Goal: Task Accomplishment & Management: Complete application form

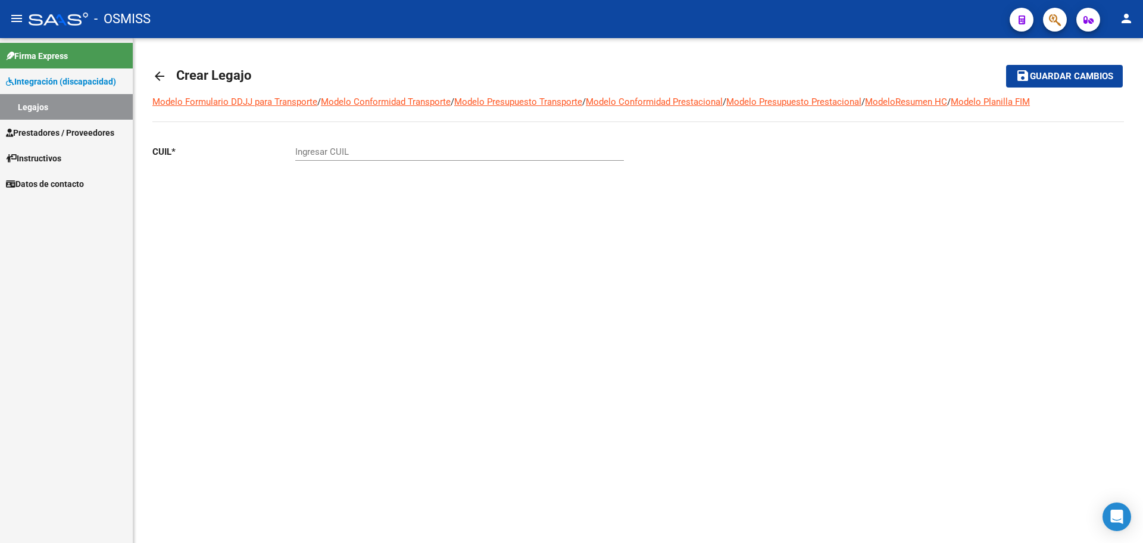
click at [43, 129] on span "Prestadores / Proveedores" at bounding box center [60, 132] width 108 height 13
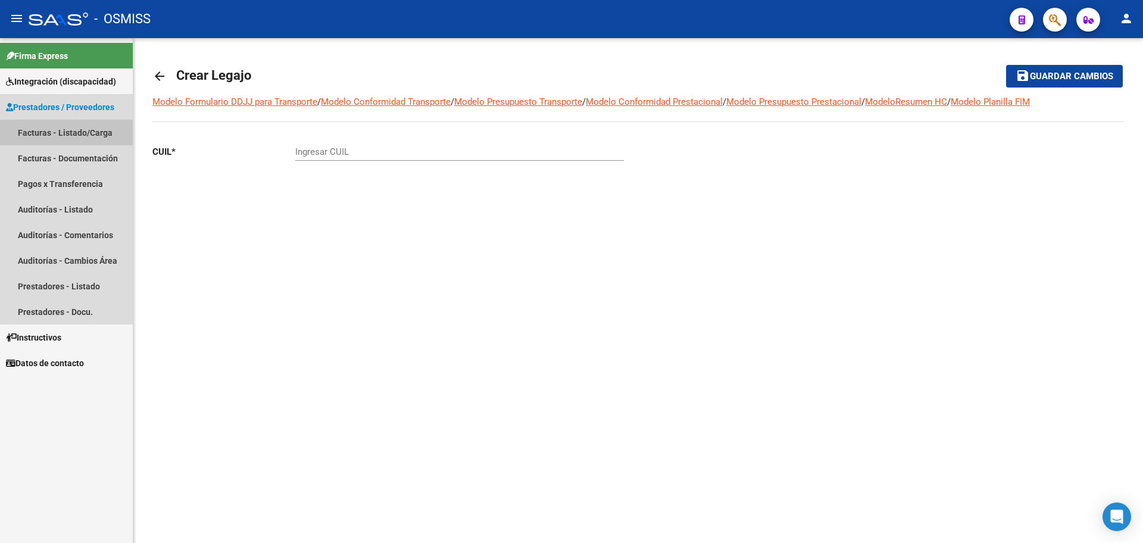
click at [46, 127] on link "Facturas - Listado/Carga" at bounding box center [66, 133] width 133 height 26
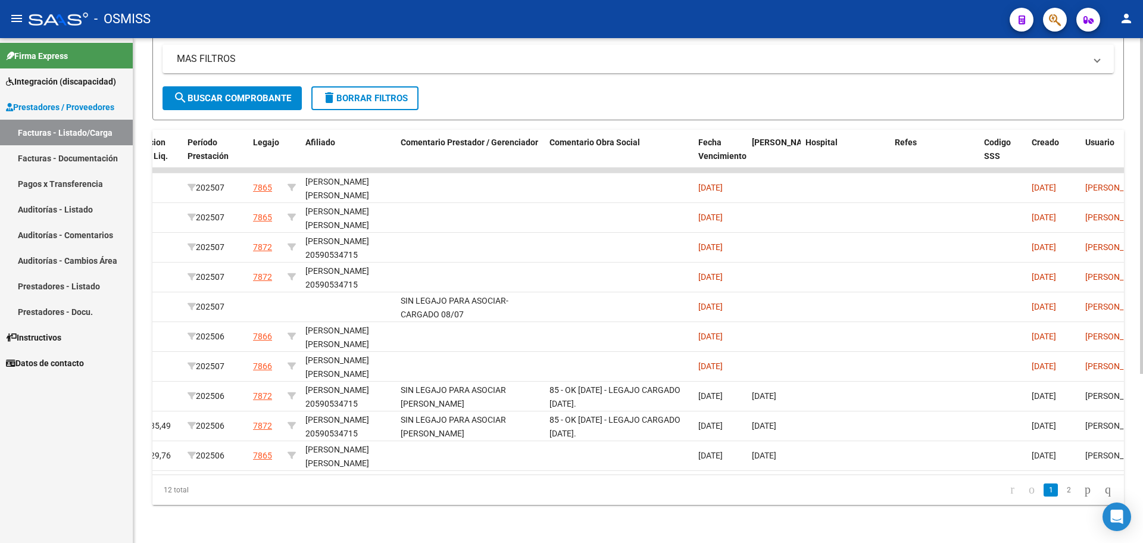
scroll to position [0, 1919]
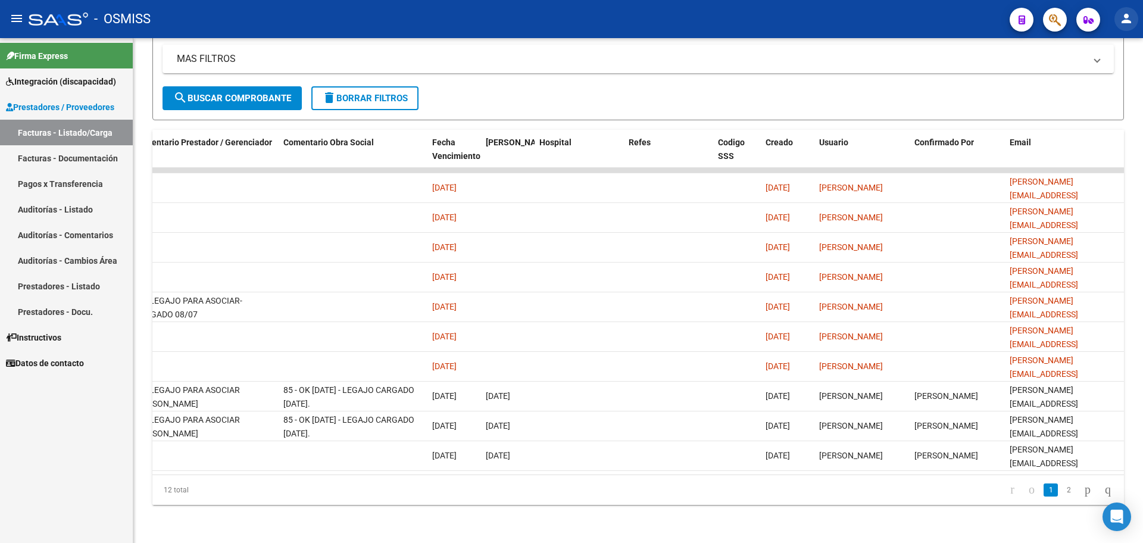
click at [1126, 15] on mat-icon "person" at bounding box center [1126, 18] width 14 height 14
click at [1114, 88] on button "exit_to_app Salir" at bounding box center [1101, 78] width 73 height 29
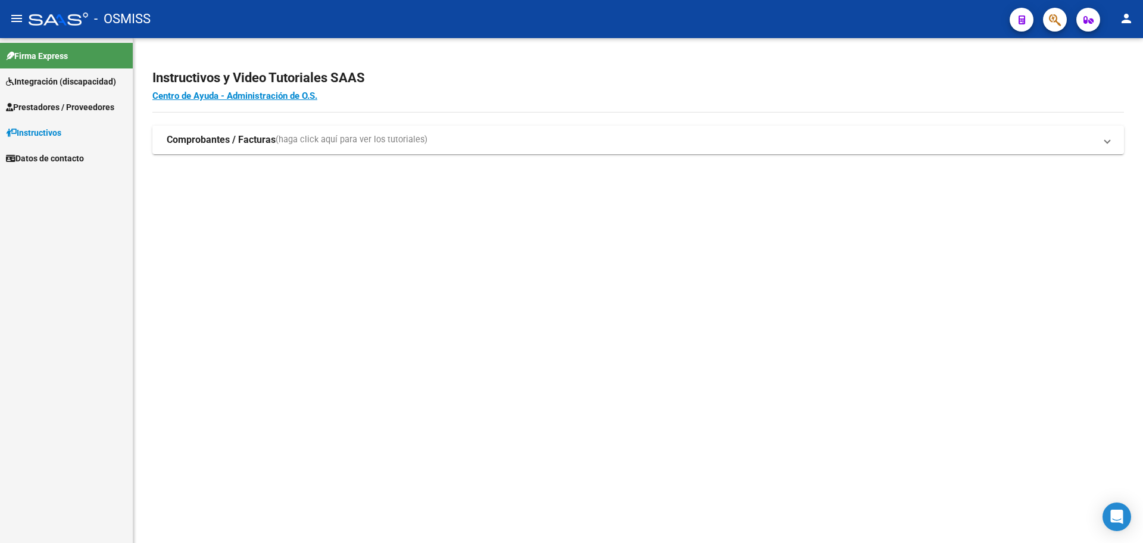
click at [47, 108] on span "Prestadores / Proveedores" at bounding box center [60, 107] width 108 height 13
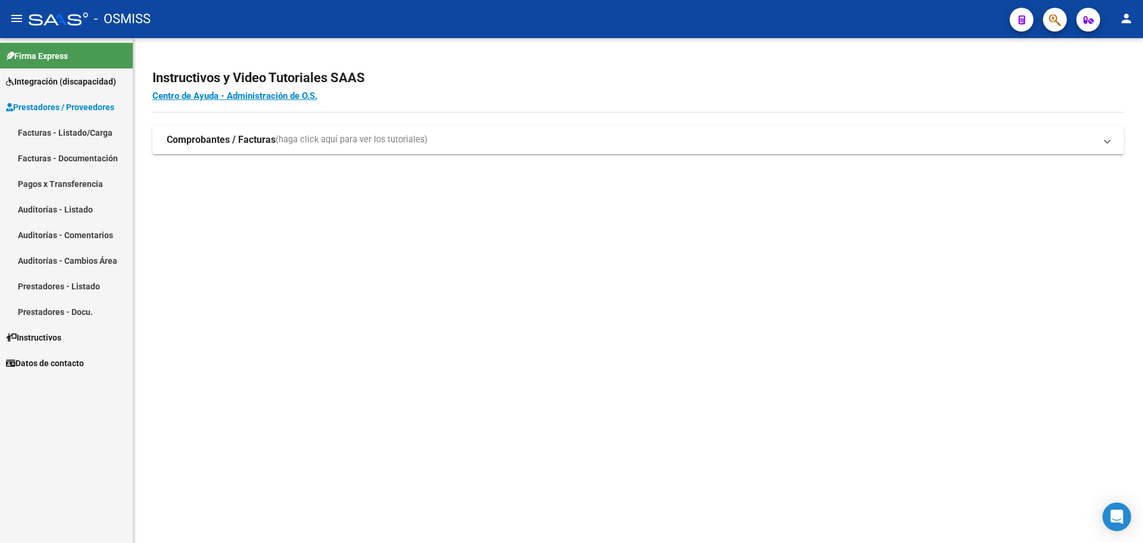
click at [52, 135] on link "Facturas - Listado/Carga" at bounding box center [66, 133] width 133 height 26
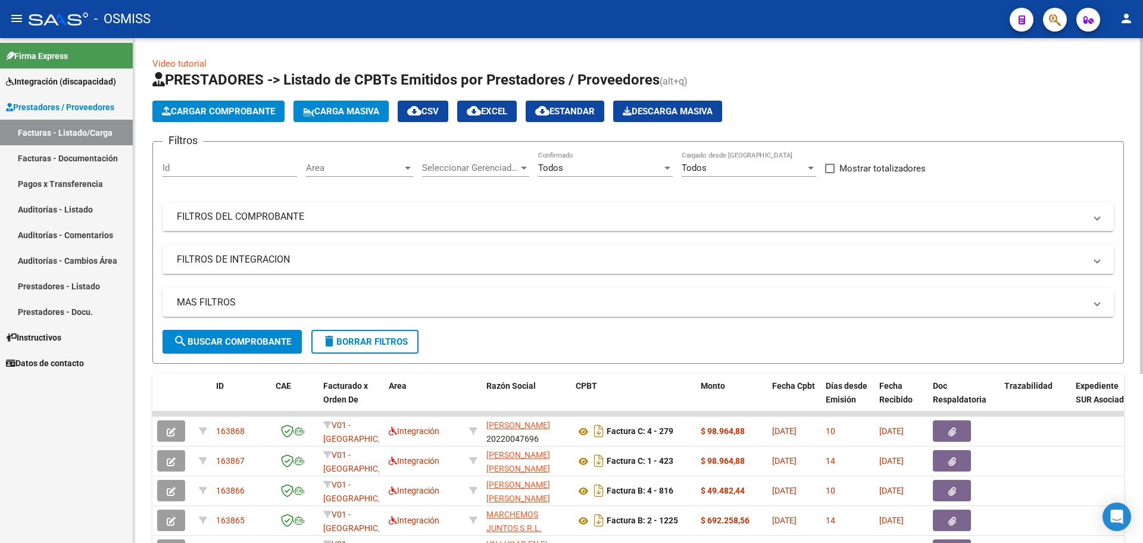
click at [507, 108] on span "cloud_download EXCEL" at bounding box center [487, 111] width 40 height 11
click at [44, 86] on span "Integración (discapacidad)" at bounding box center [61, 81] width 110 height 13
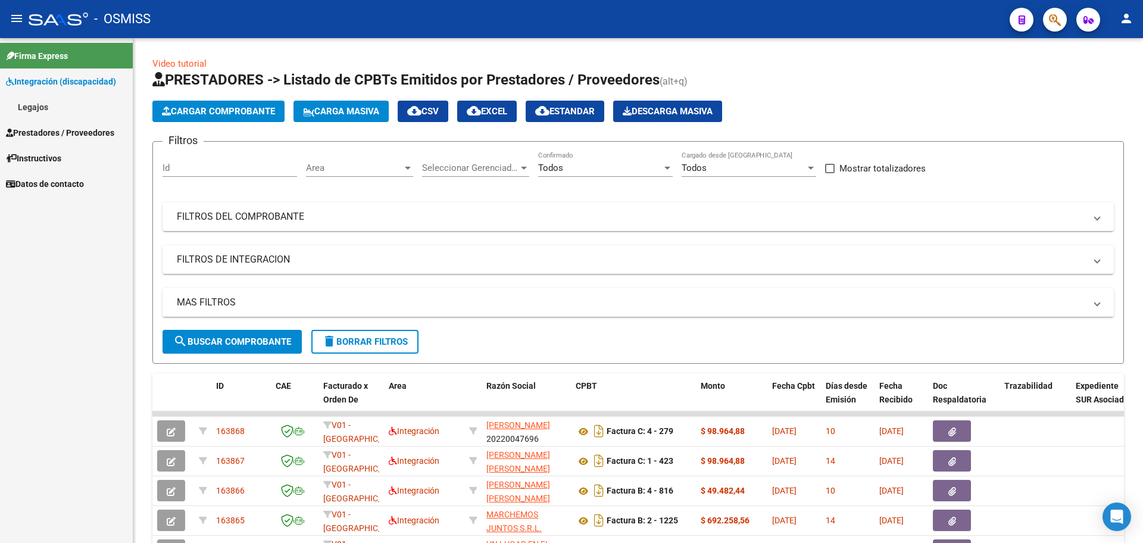
click at [39, 103] on link "Legajos" at bounding box center [66, 107] width 133 height 26
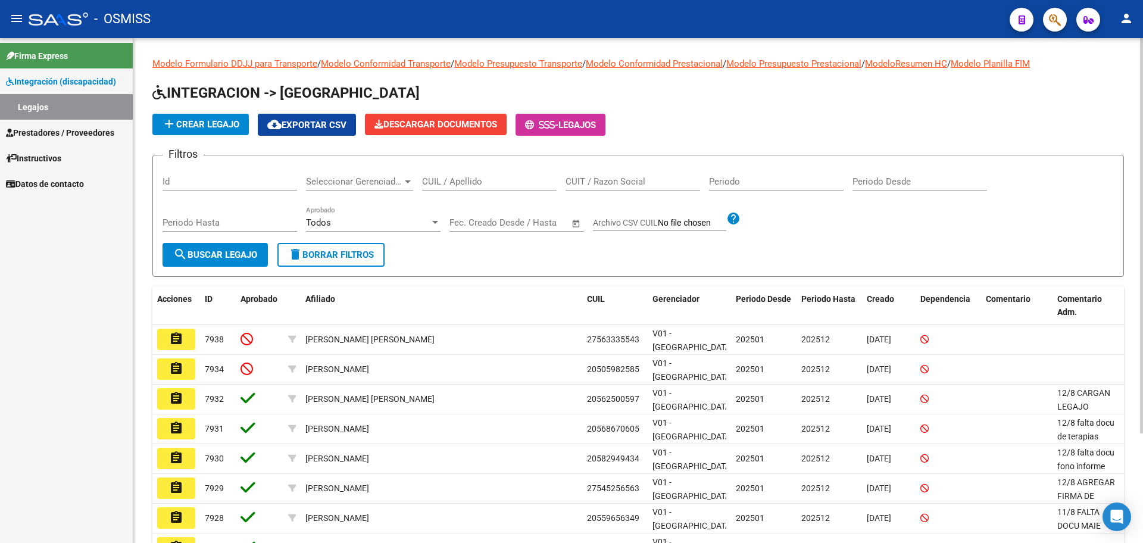
click at [187, 127] on span "add Crear Legajo" at bounding box center [200, 124] width 77 height 11
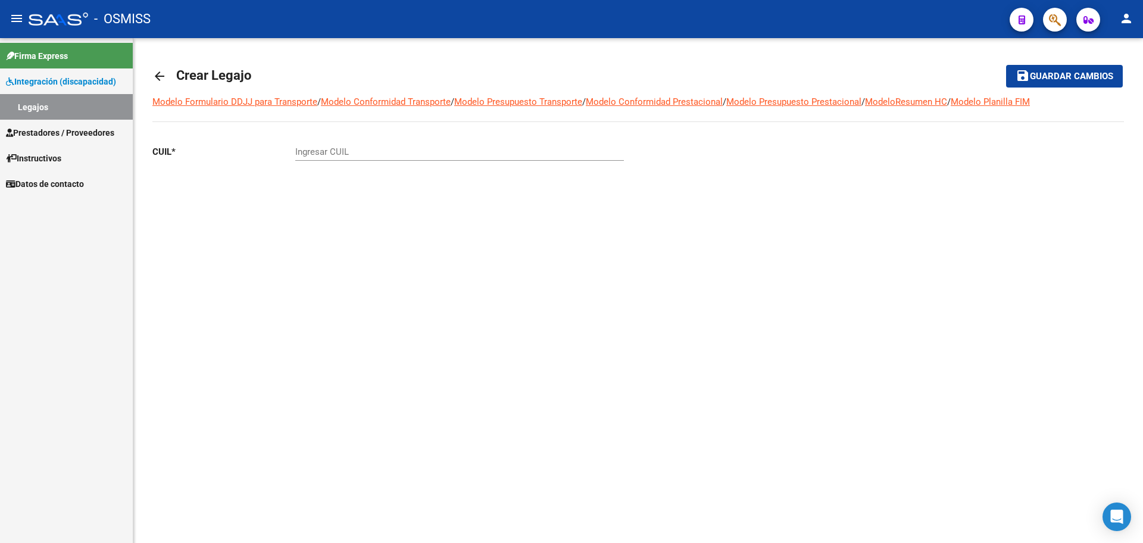
drag, startPoint x: 342, startPoint y: 162, endPoint x: 345, endPoint y: 148, distance: 14.1
click at [342, 158] on div "Ingresar CUIL" at bounding box center [459, 153] width 329 height 37
click at [329, 151] on input "Ingresar CUIL" at bounding box center [459, 151] width 329 height 11
paste input "-55861226"
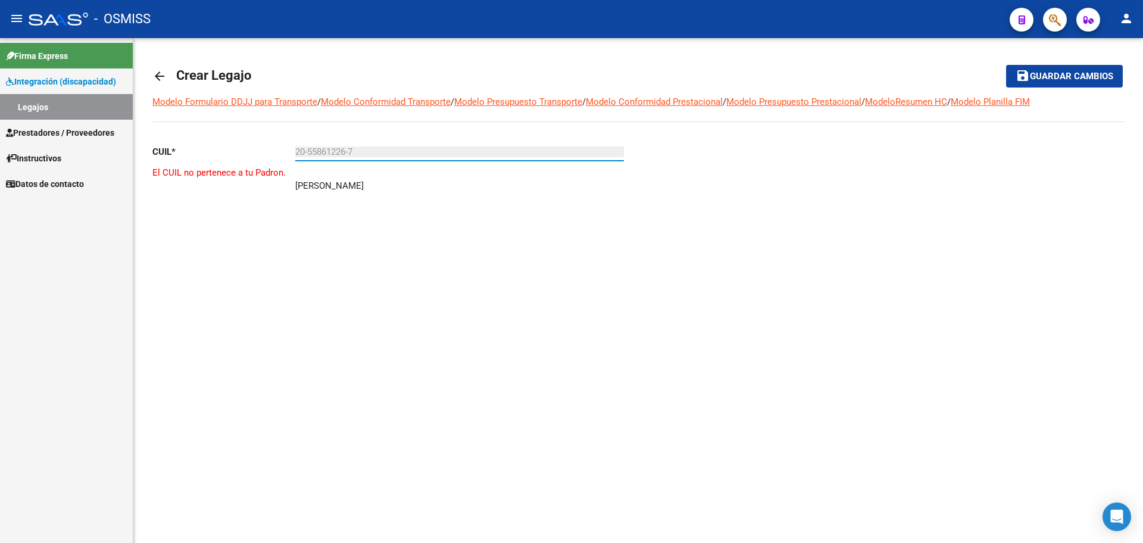
type input "20-55861226-7"
click at [163, 77] on mat-icon "arrow_back" at bounding box center [159, 76] width 14 height 14
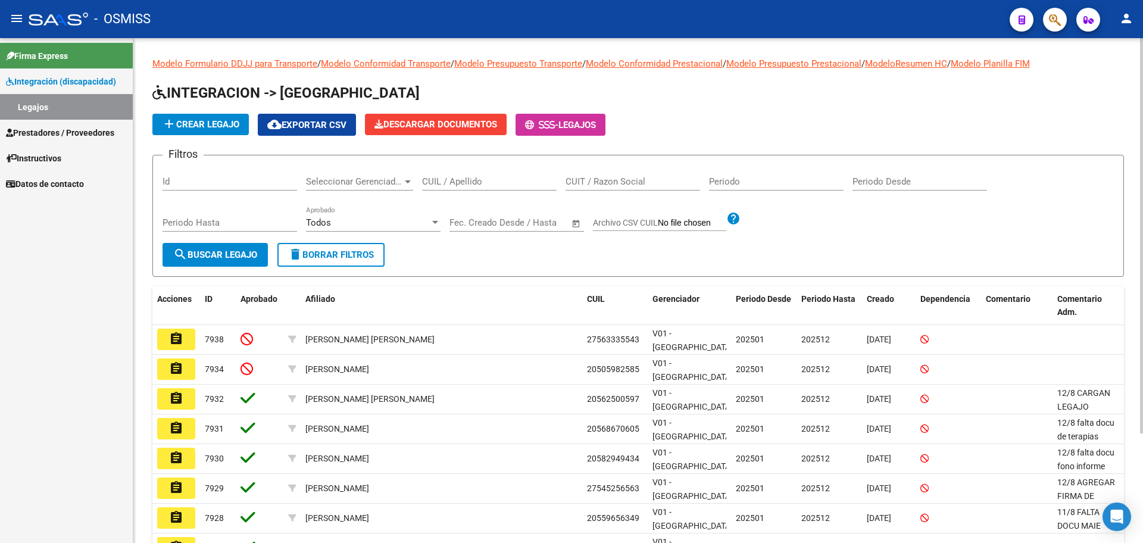
click at [204, 133] on button "add Crear Legajo" at bounding box center [200, 124] width 96 height 21
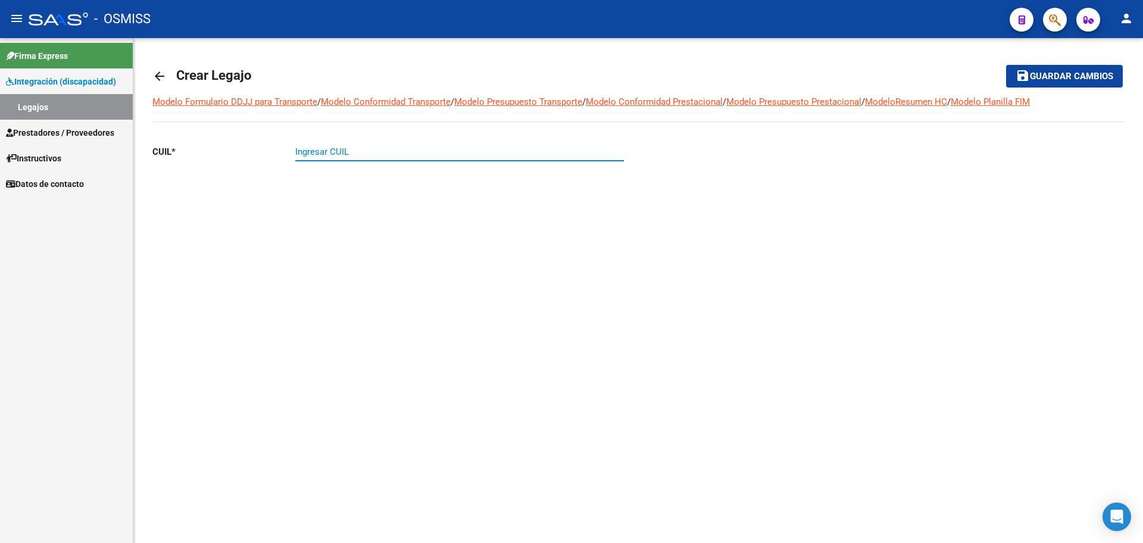
click at [339, 149] on input "Ingresar CUIL" at bounding box center [459, 151] width 329 height 11
paste input "-54521532"
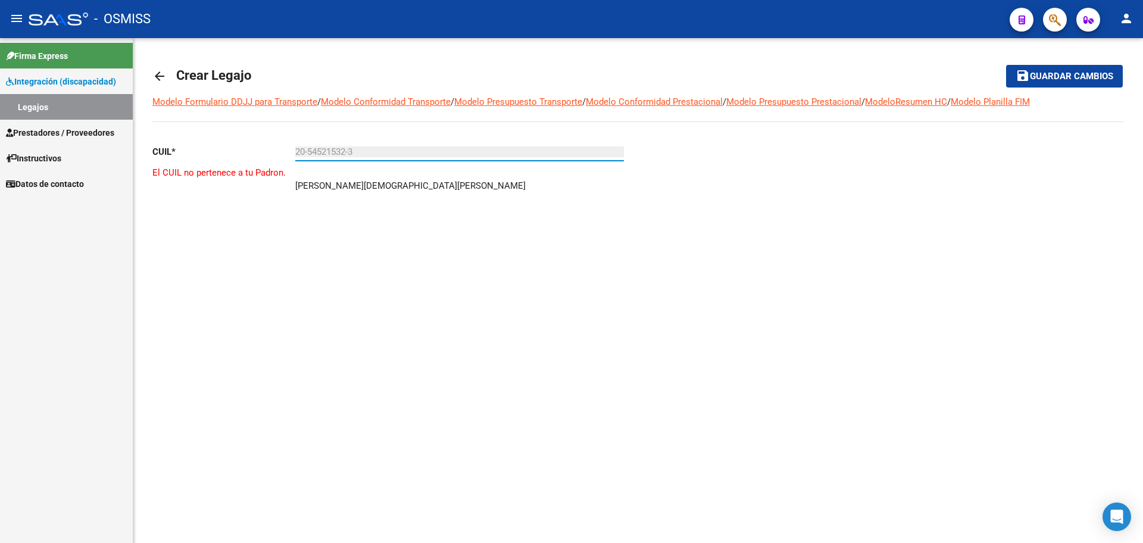
type input "20-54521532-3"
drag, startPoint x: 382, startPoint y: 152, endPoint x: 374, endPoint y: 153, distance: 7.2
click at [382, 152] on input "20-54521532-3" at bounding box center [459, 151] width 329 height 11
click at [145, 78] on div "arrow_back Crear Legajo save Guardar cambios Modelo Formulario DDJJ para Transp…" at bounding box center [637, 157] width 1009 height 239
click at [158, 78] on mat-icon "arrow_back" at bounding box center [159, 76] width 14 height 14
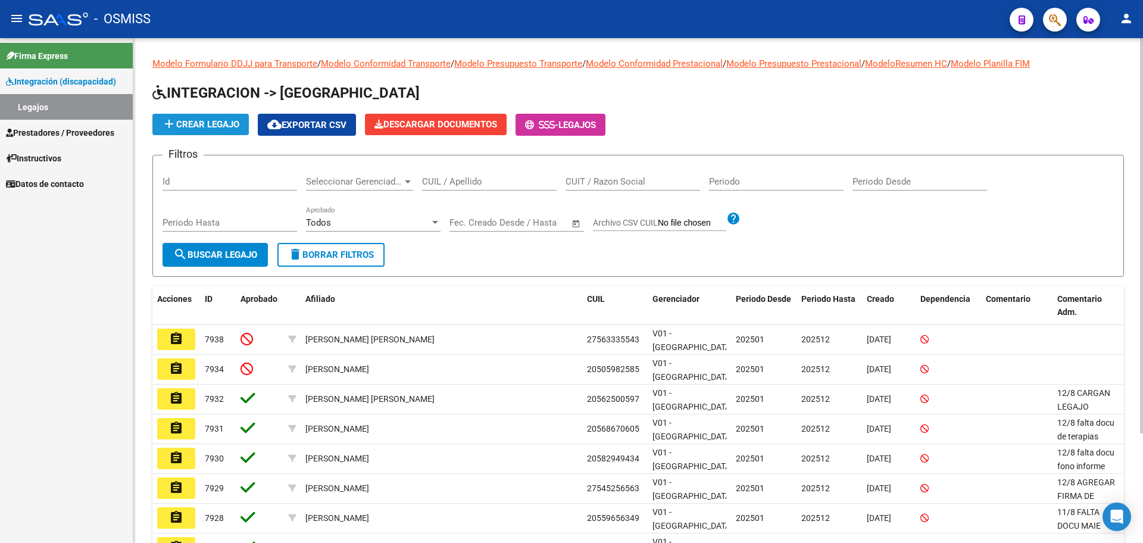
click at [215, 130] on button "add Crear Legajo" at bounding box center [200, 124] width 96 height 21
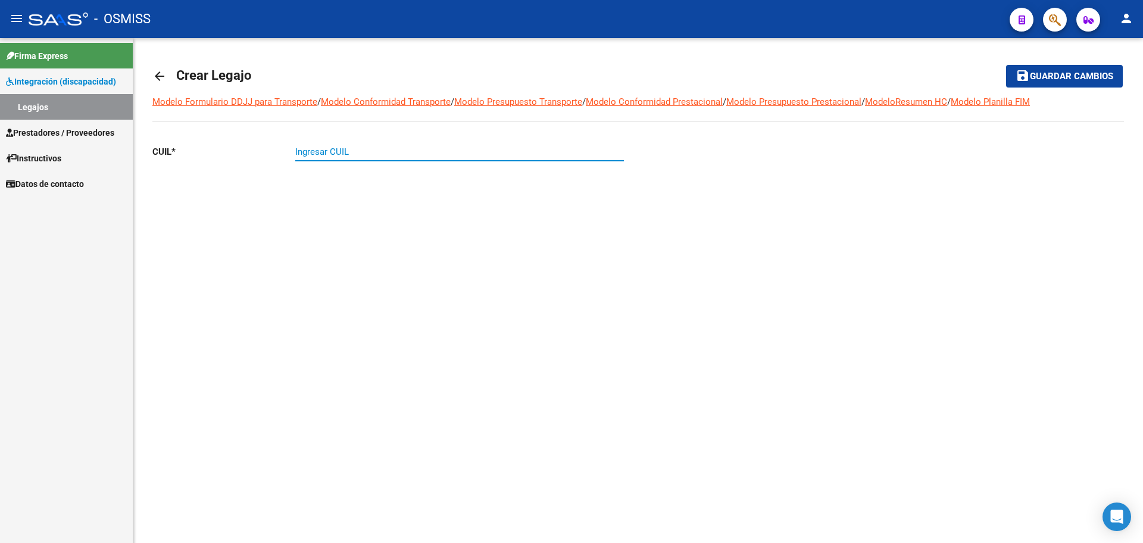
click at [341, 156] on input "Ingresar CUIL" at bounding box center [459, 151] width 329 height 11
paste input "-55890085"
type input "20-55890085-8"
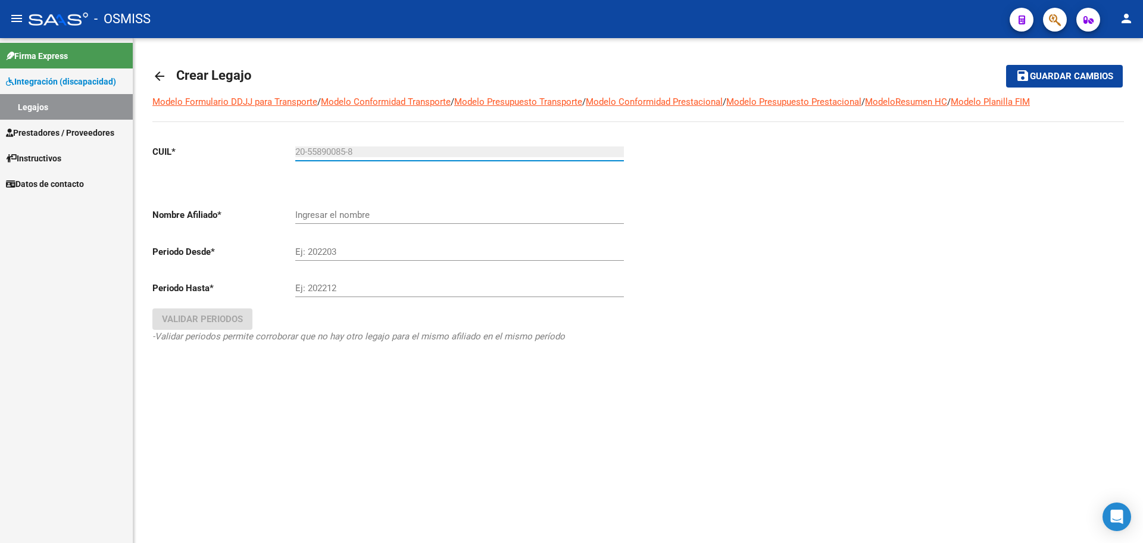
type input "SANCHEZ FERREYRA GIOVANNI"
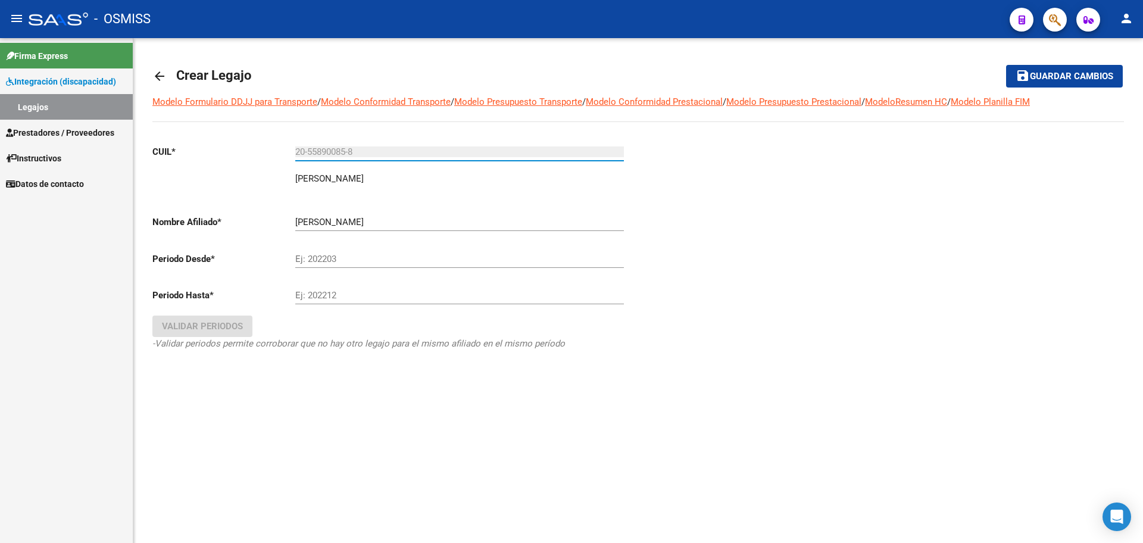
type input "20-55890085-8"
click at [316, 260] on input "Ej: 202203" at bounding box center [459, 259] width 329 height 11
type input "202501"
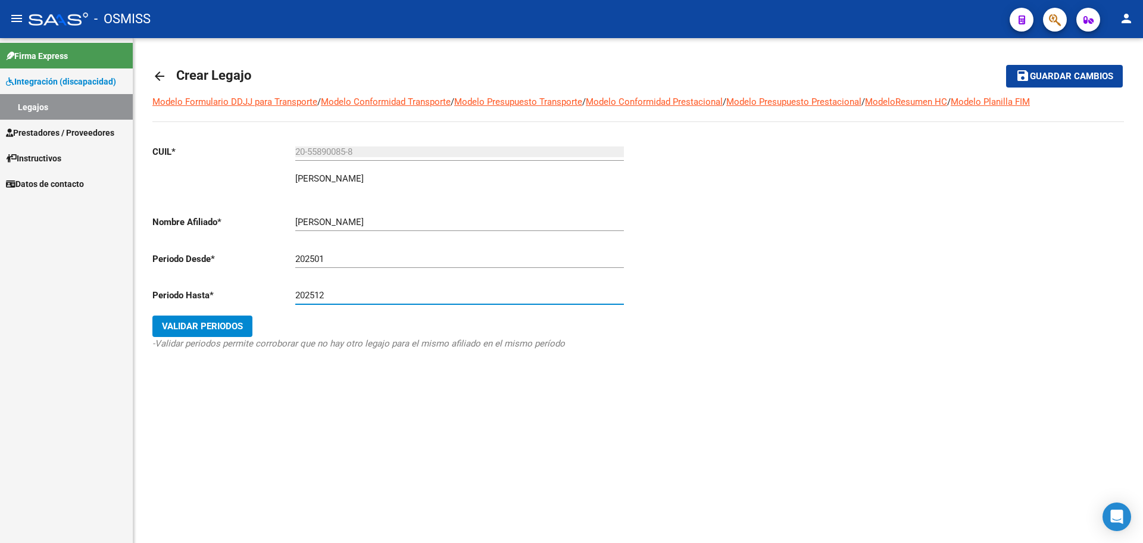
type input "202512"
click at [223, 320] on button "Validar Periodos" at bounding box center [202, 325] width 100 height 21
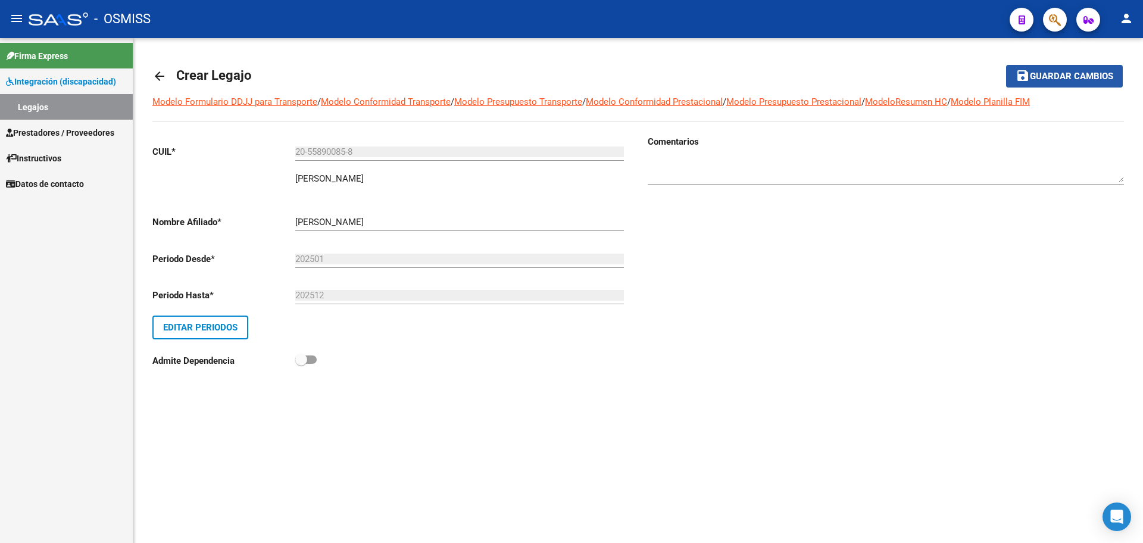
click at [1056, 84] on button "save Guardar cambios" at bounding box center [1064, 76] width 117 height 22
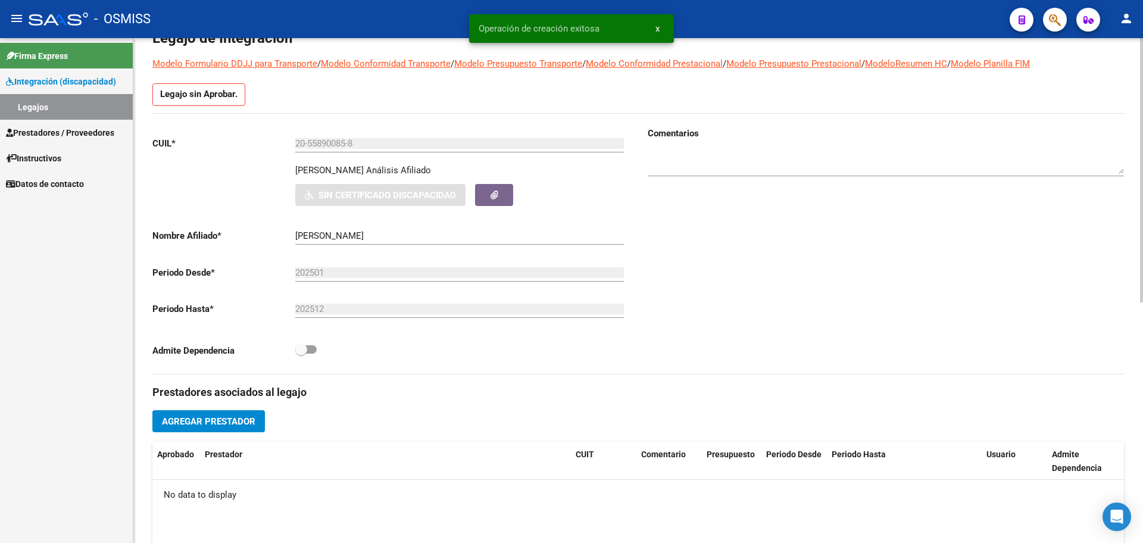
scroll to position [458, 0]
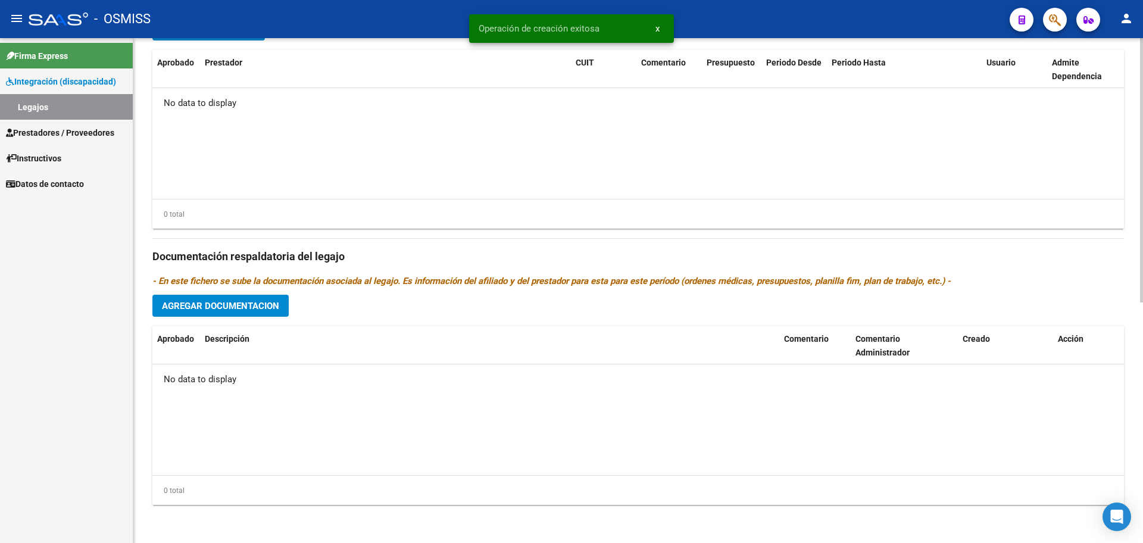
click at [262, 318] on div "Prestadores asociados al legajo Agregar Prestador Aprobado Prestador CUIT Comen…" at bounding box center [637, 249] width 971 height 532
click at [262, 308] on span "Agregar Documentacion" at bounding box center [220, 306] width 117 height 11
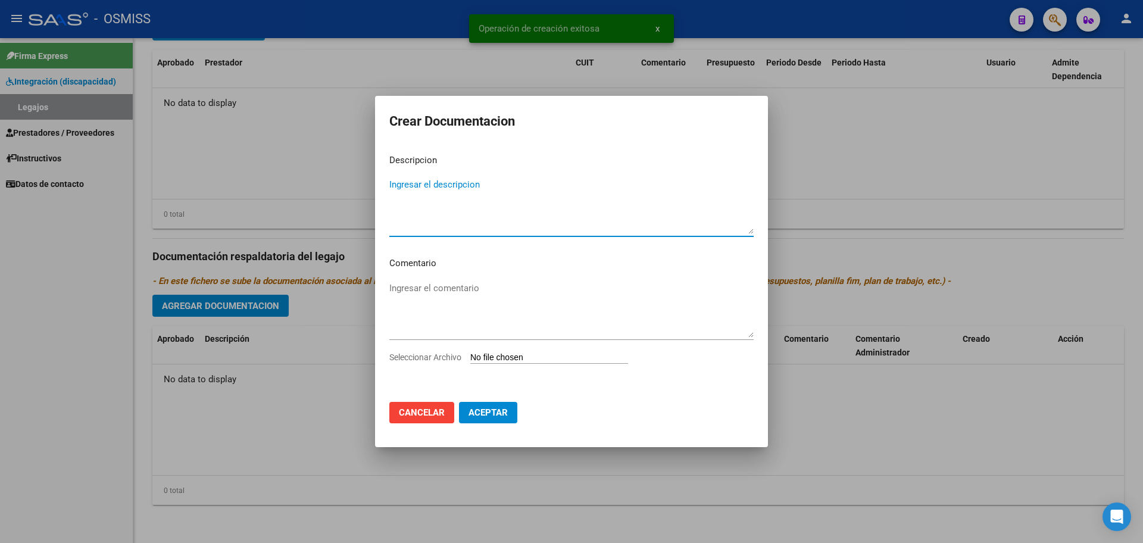
click at [492, 360] on input "Seleccionar Archivo" at bounding box center [549, 357] width 158 height 11
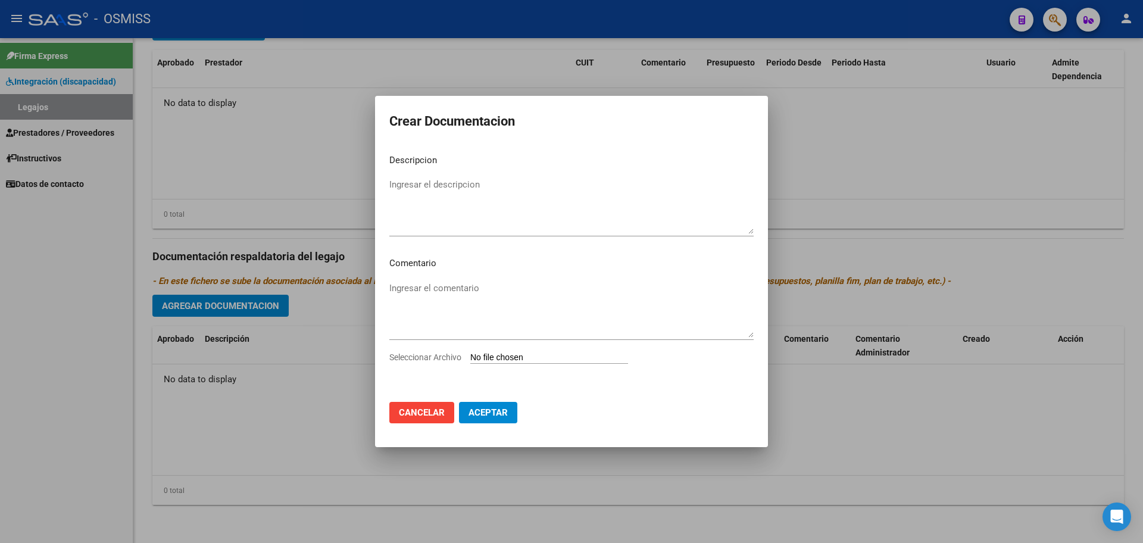
type input "C:\fakepath\.SANCHEZ FERREYRA GIOVANNI- MAIE OK.pdf"
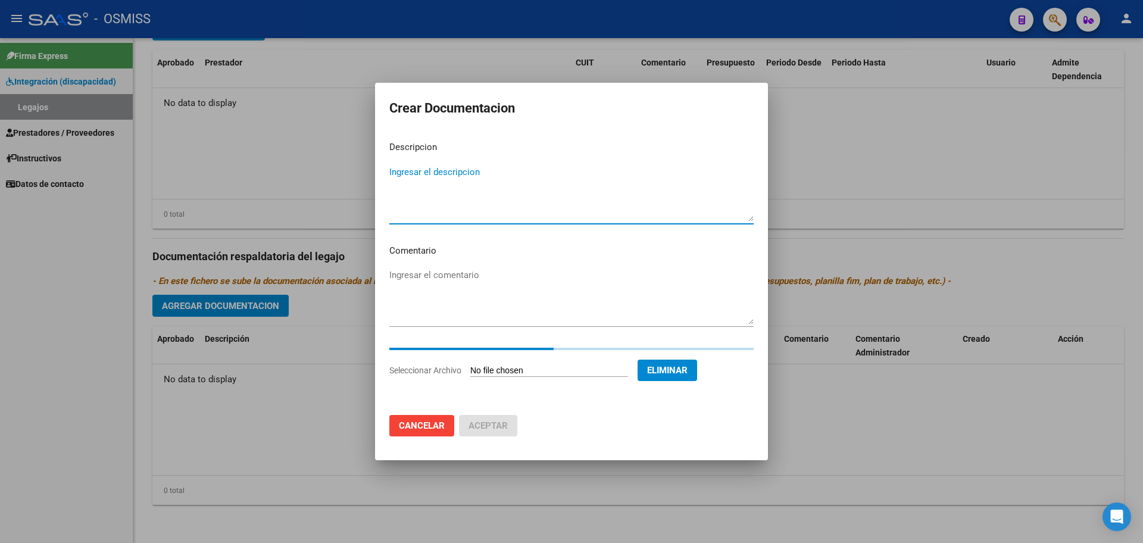
click at [473, 168] on textarea "Ingresar el descripcion" at bounding box center [571, 193] width 364 height 56
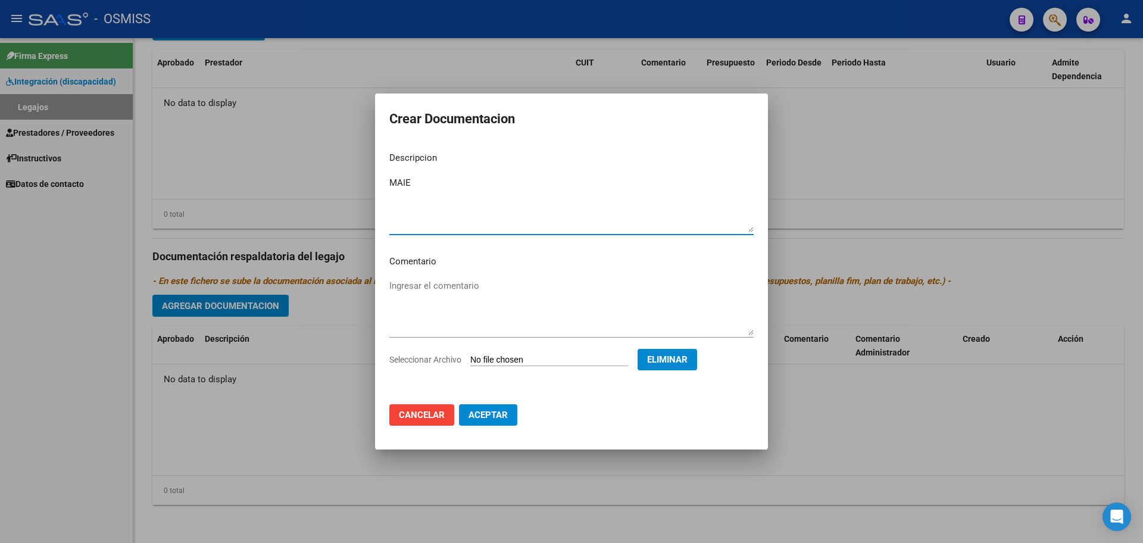
type textarea "MAIE"
click at [486, 418] on span "Aceptar" at bounding box center [487, 415] width 39 height 11
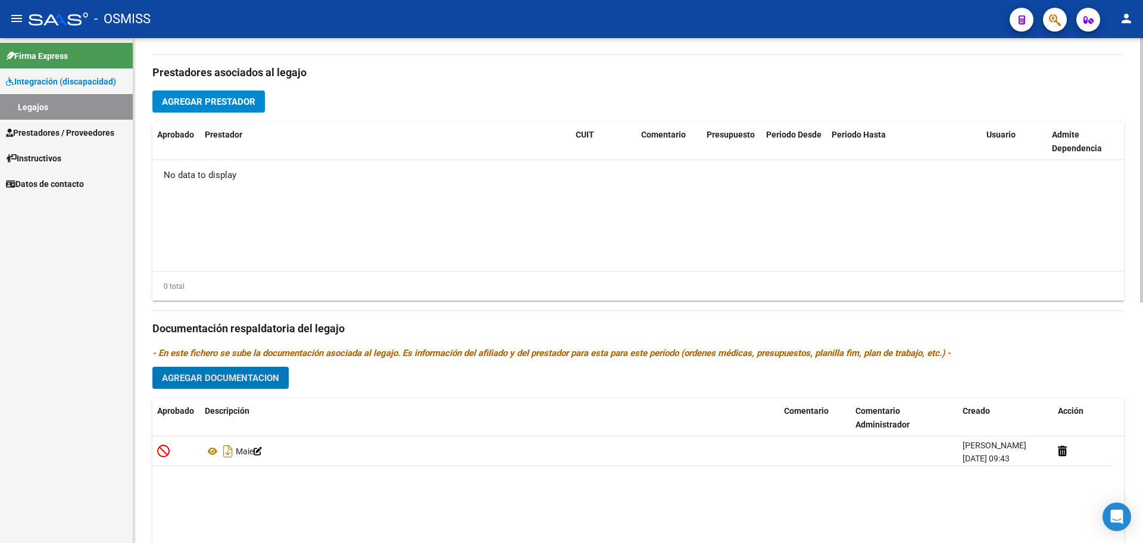
scroll to position [384, 0]
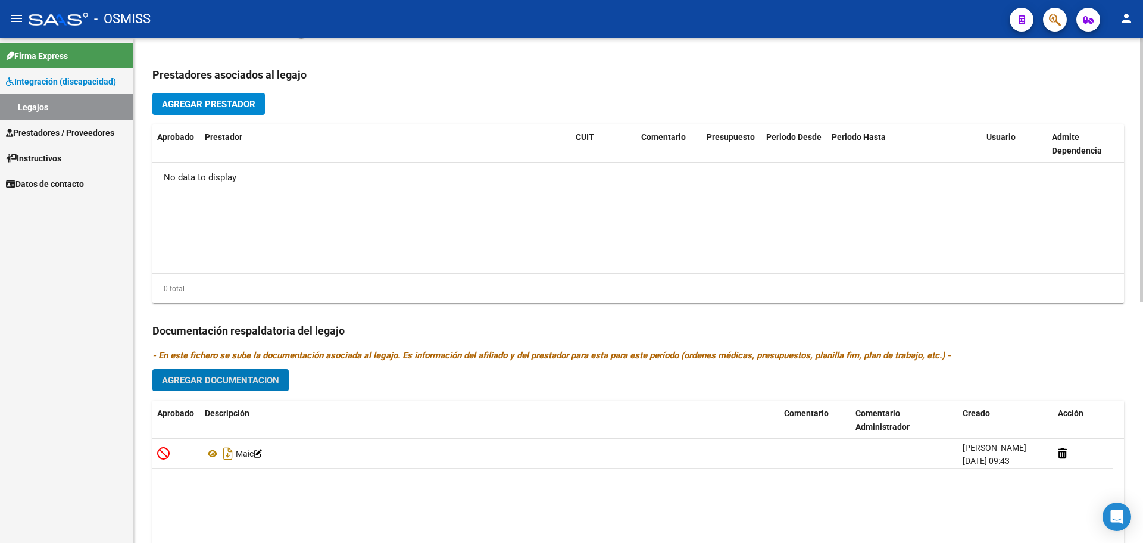
click at [229, 101] on span "Agregar Prestador" at bounding box center [208, 104] width 93 height 11
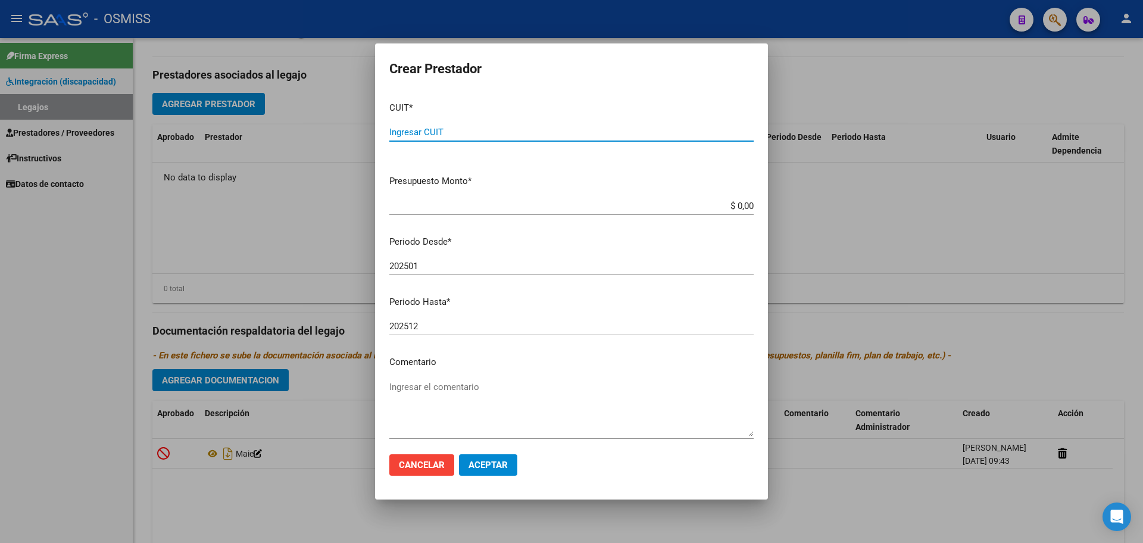
paste input "30-71574649-9"
type input "30-71574649-9"
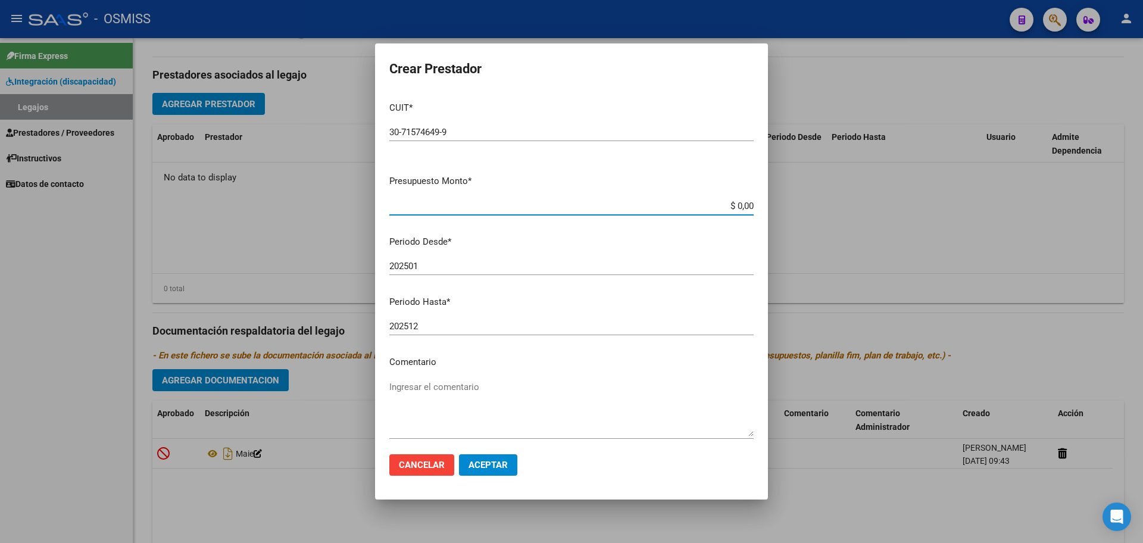
type input "$ 0,01"
type input "202508"
click at [486, 470] on span "Aceptar" at bounding box center [487, 465] width 39 height 11
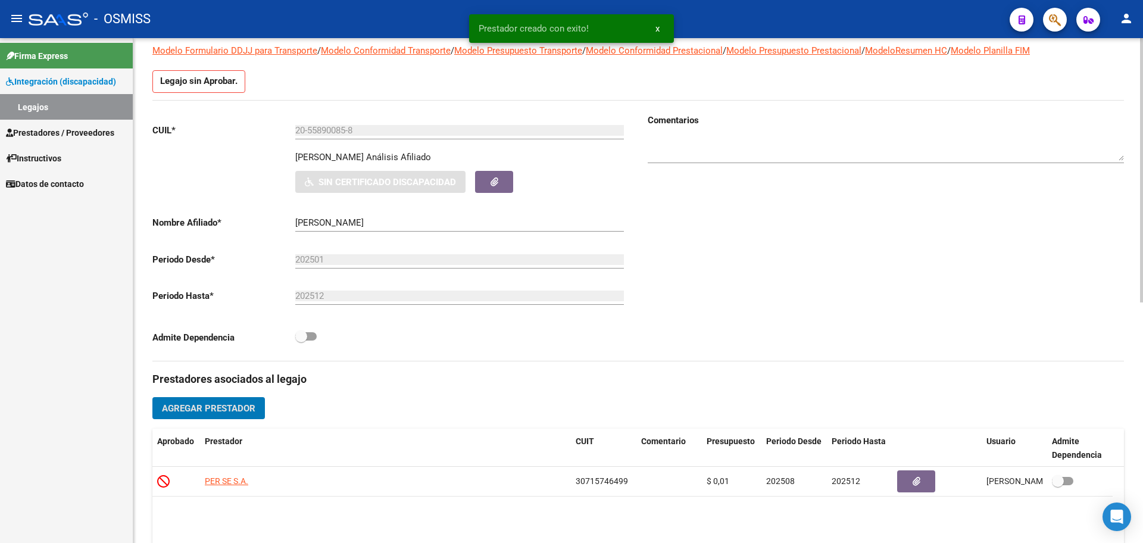
scroll to position [12, 0]
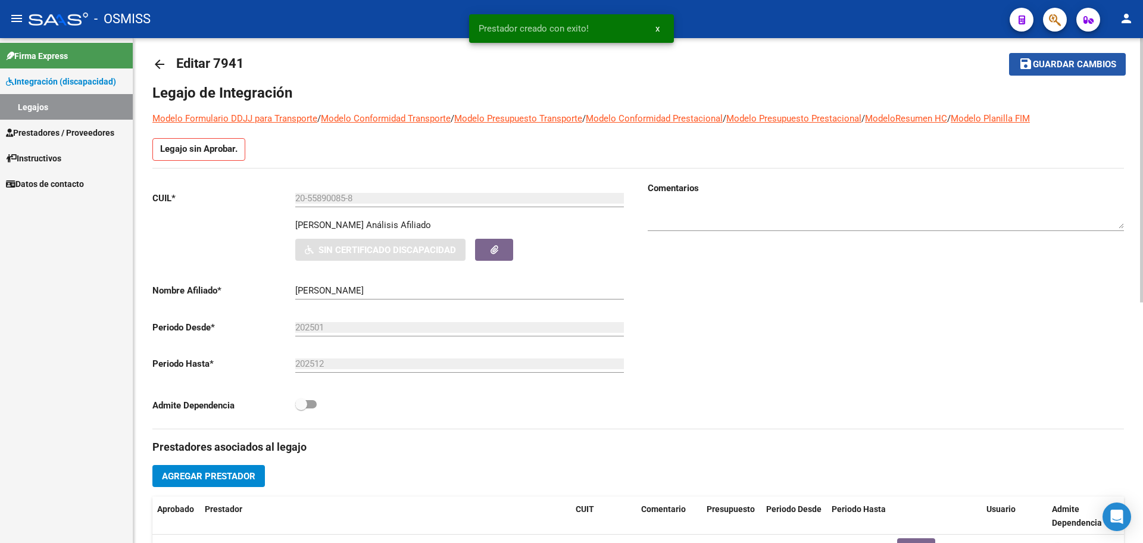
click at [1067, 68] on span "Guardar cambios" at bounding box center [1074, 65] width 83 height 11
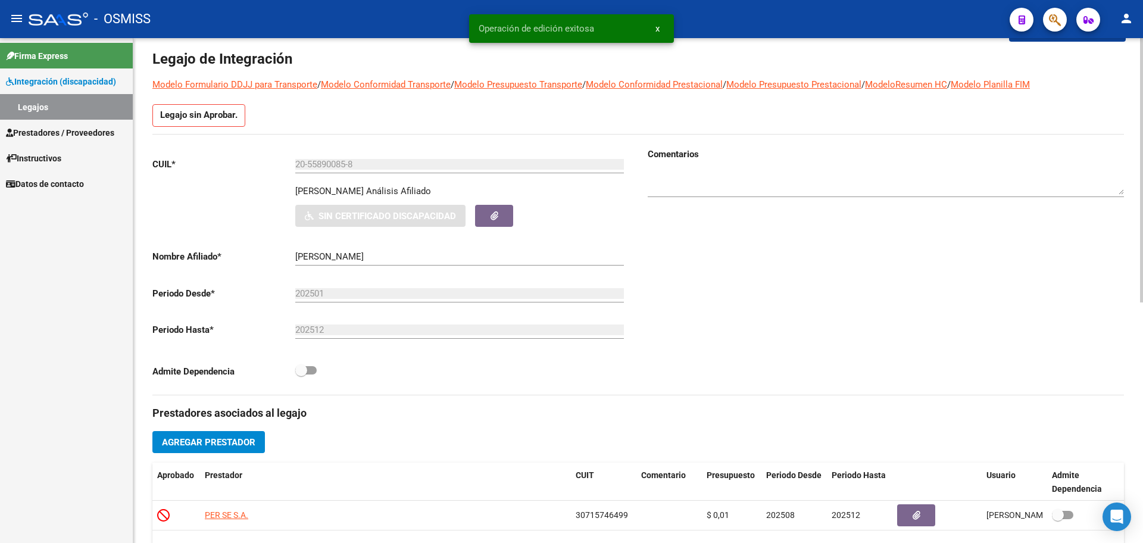
scroll to position [0, 0]
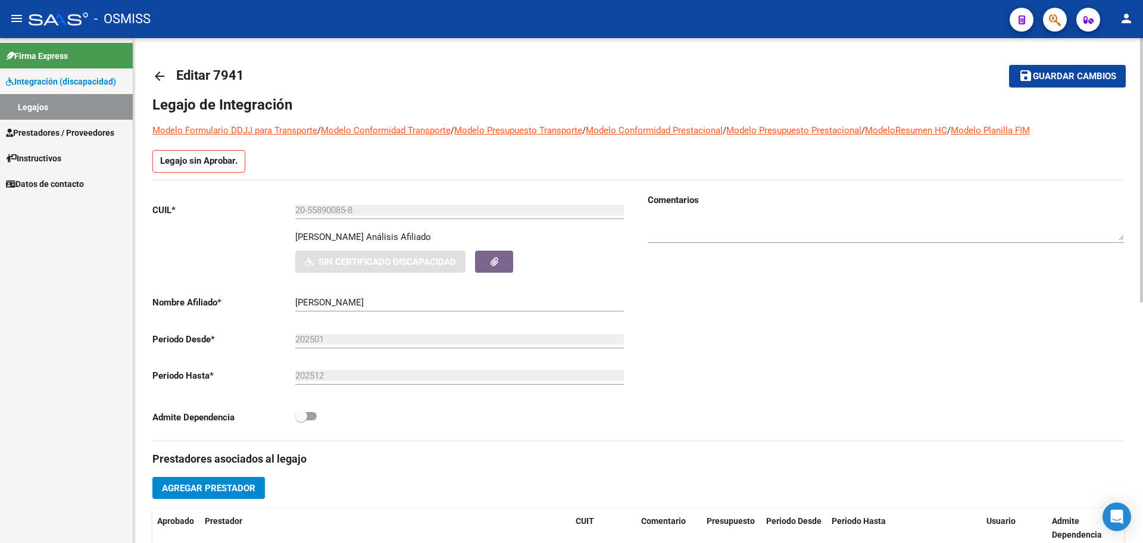
click at [162, 74] on mat-icon "arrow_back" at bounding box center [159, 76] width 14 height 14
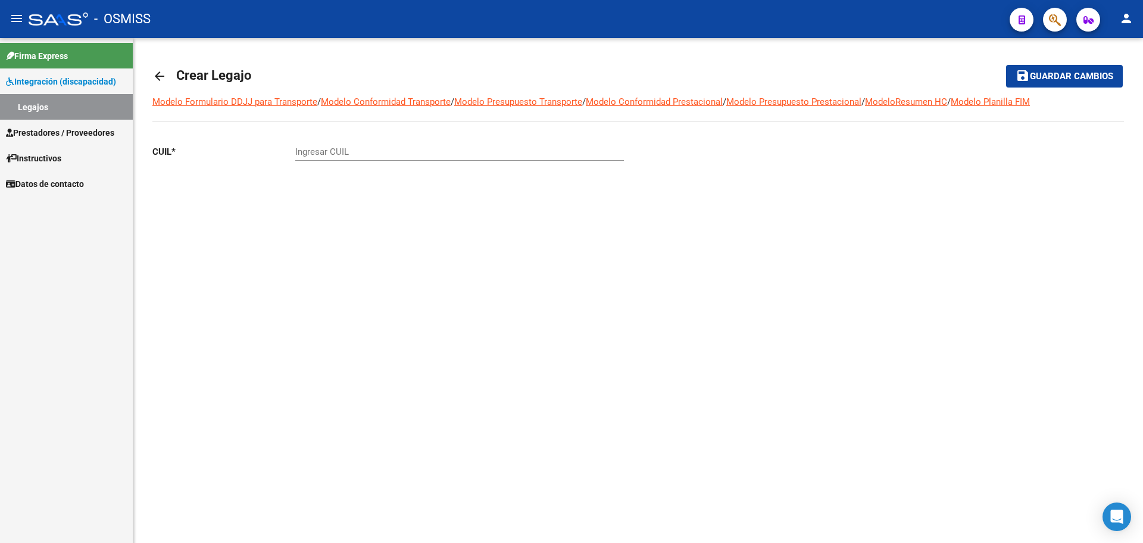
click at [162, 74] on mat-icon "arrow_back" at bounding box center [159, 76] width 14 height 14
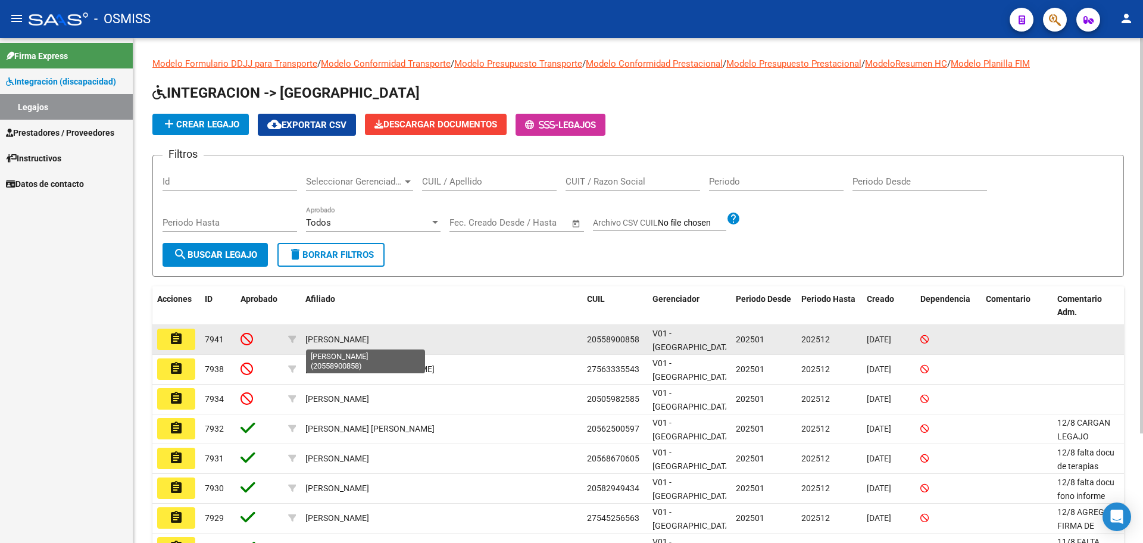
click at [369, 339] on div "SANCHEZ FERREYRA GIOVANNI" at bounding box center [337, 340] width 64 height 14
click at [167, 339] on button "assignment" at bounding box center [176, 339] width 38 height 21
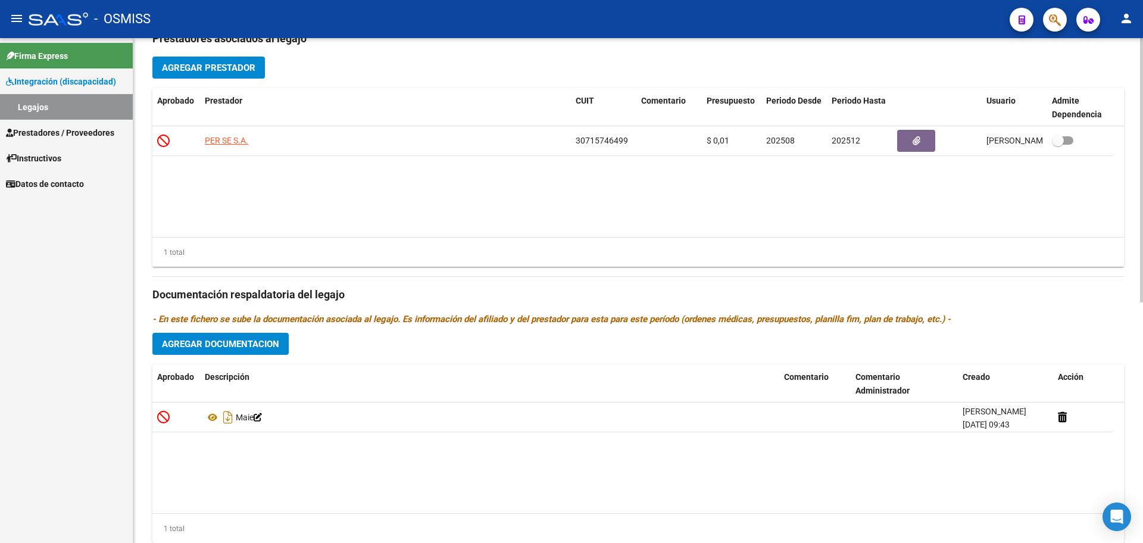
scroll to position [458, 0]
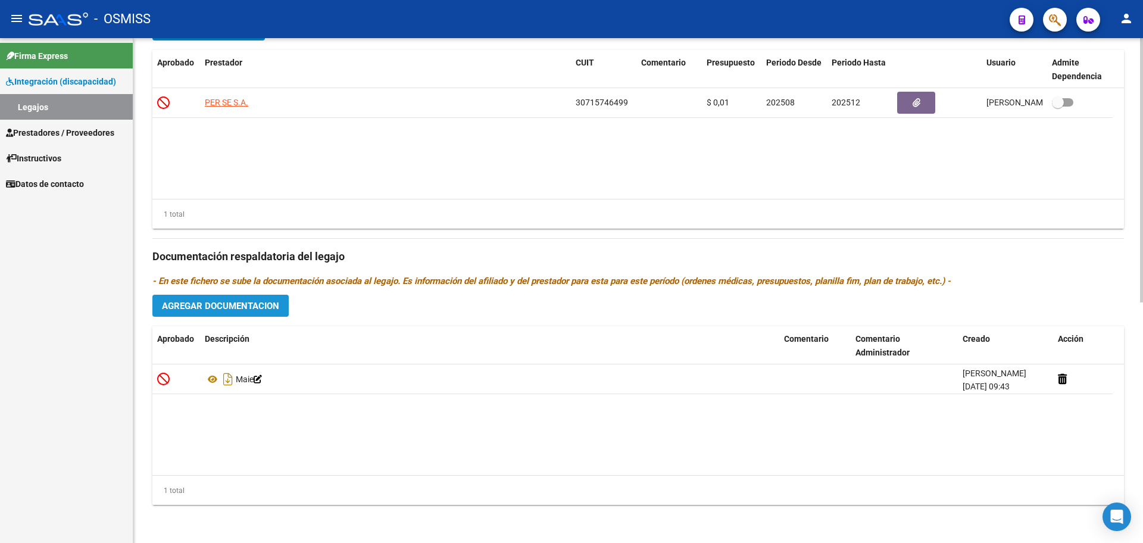
click at [194, 310] on span "Agregar Documentacion" at bounding box center [220, 306] width 117 height 11
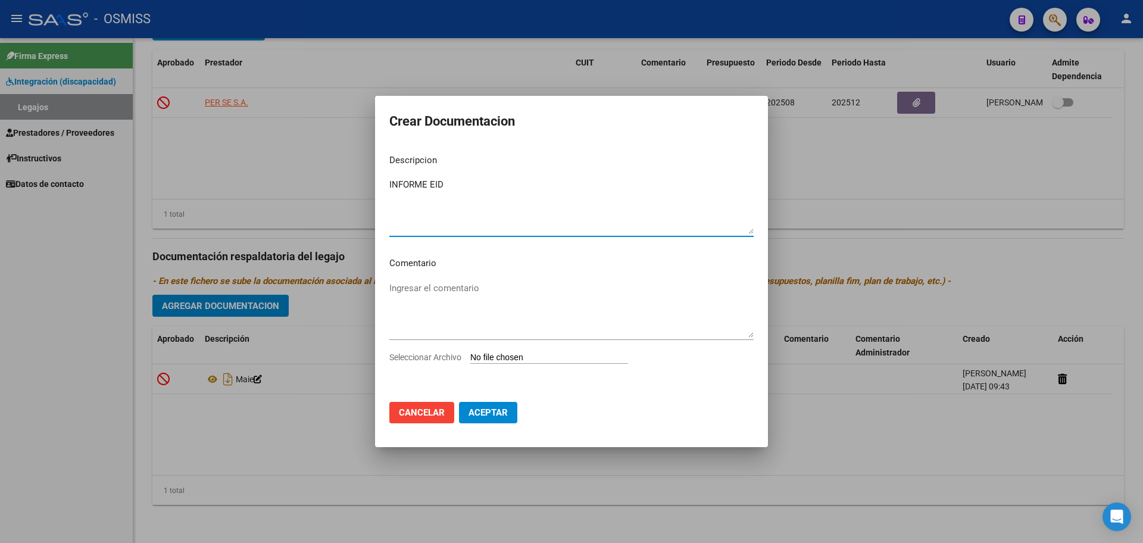
type textarea "INFORME EID"
click at [513, 358] on input "Seleccionar Archivo" at bounding box center [549, 357] width 158 height 11
type input "C:\fakepath\SANCHEZ FERREYRA GIOVANNI.pdf"
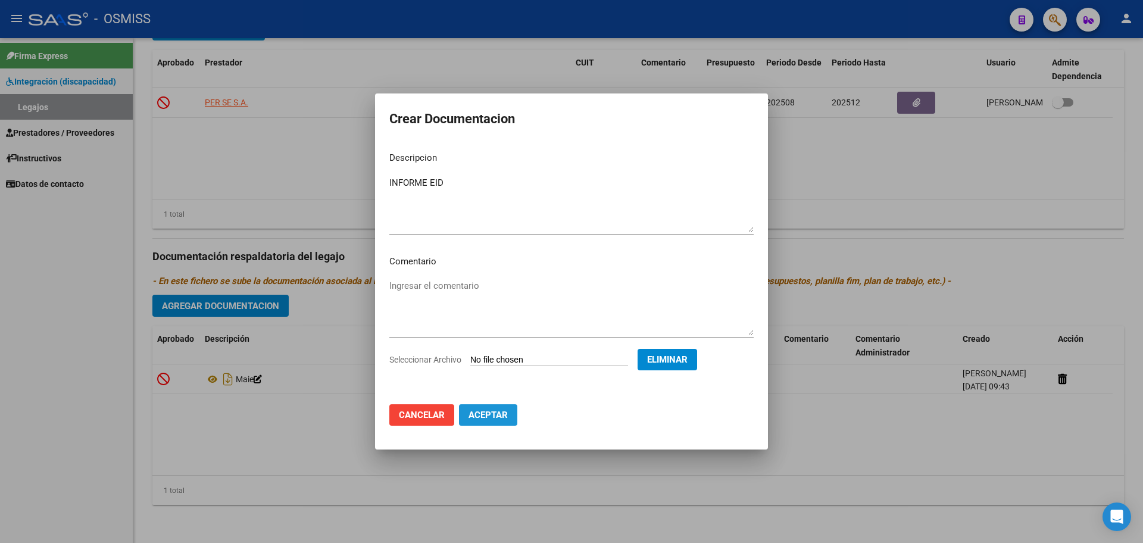
click at [514, 410] on button "Aceptar" at bounding box center [488, 414] width 58 height 21
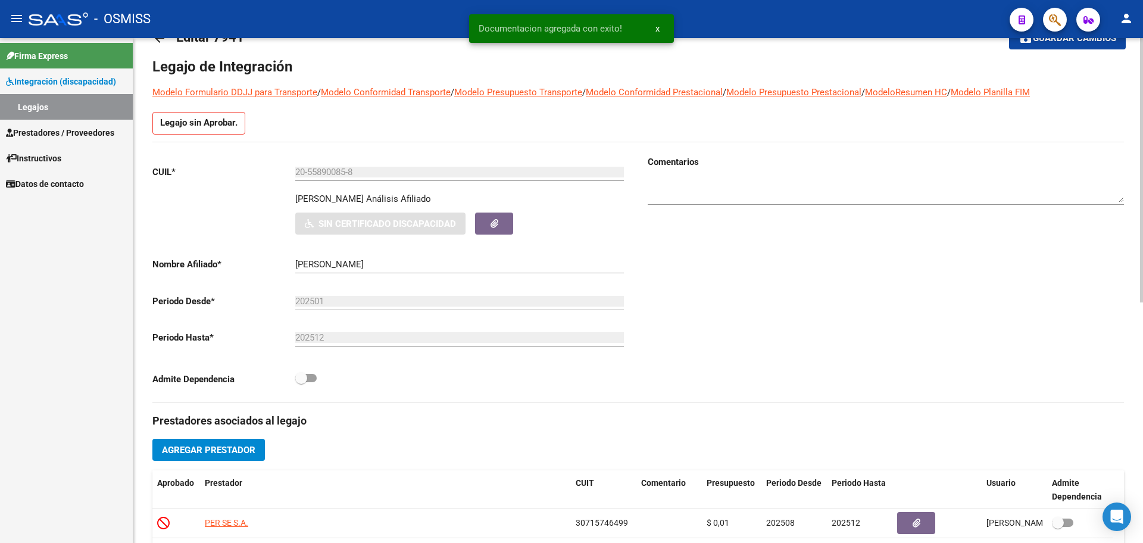
scroll to position [0, 0]
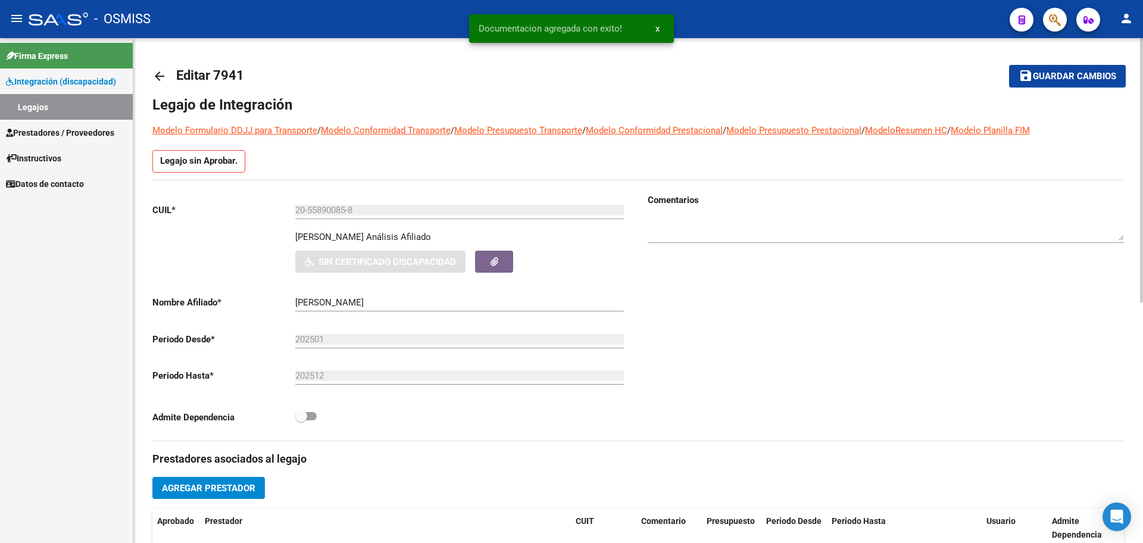
click at [1062, 80] on span "Guardar cambios" at bounding box center [1074, 76] width 83 height 11
click at [163, 76] on mat-icon "arrow_back" at bounding box center [159, 76] width 14 height 14
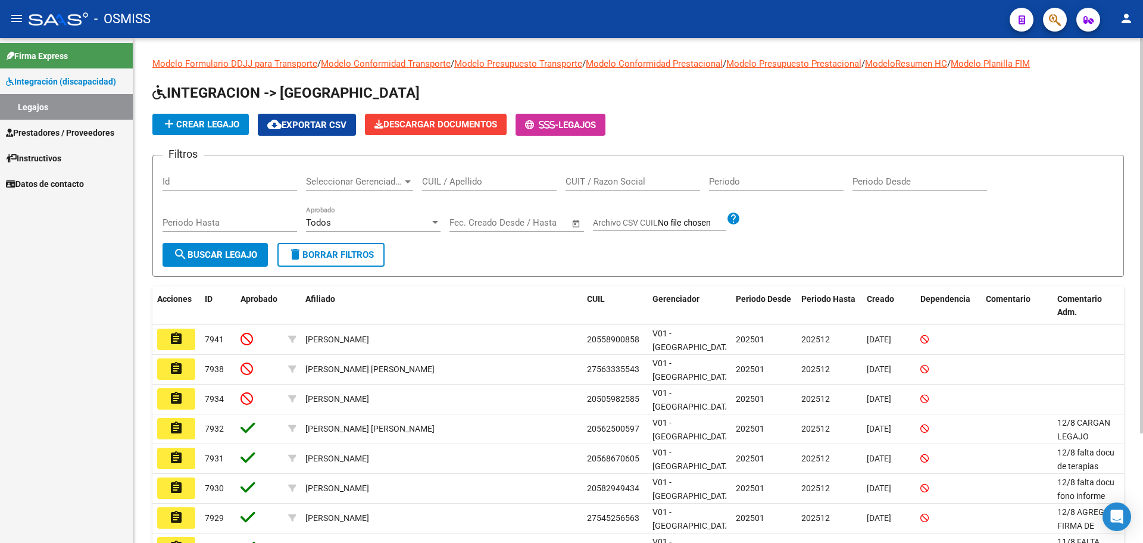
click at [204, 133] on button "add Crear Legajo" at bounding box center [200, 124] width 96 height 21
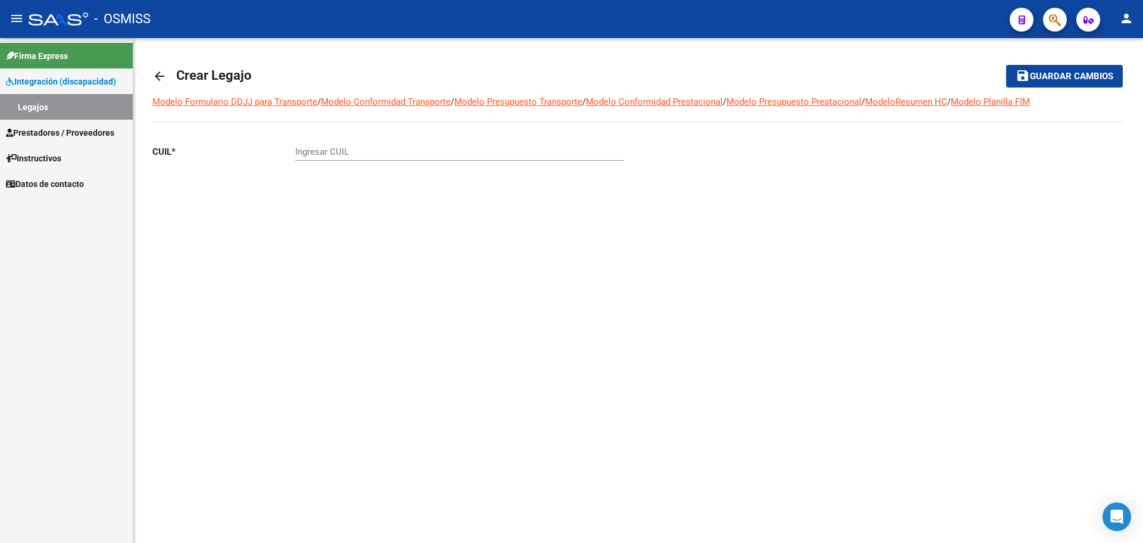
click at [332, 150] on input "Ingresar CUIL" at bounding box center [459, 151] width 329 height 11
paste input "-53289072"
type input "20-53289072-2"
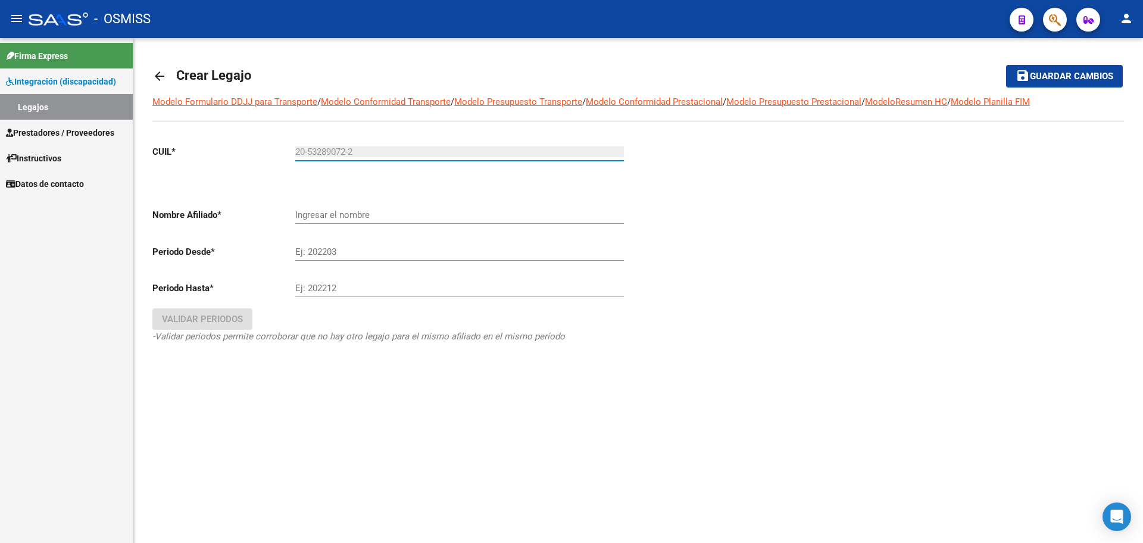
type input "CABRERA ACUÑA EZEQUIEL ALEXANDER"
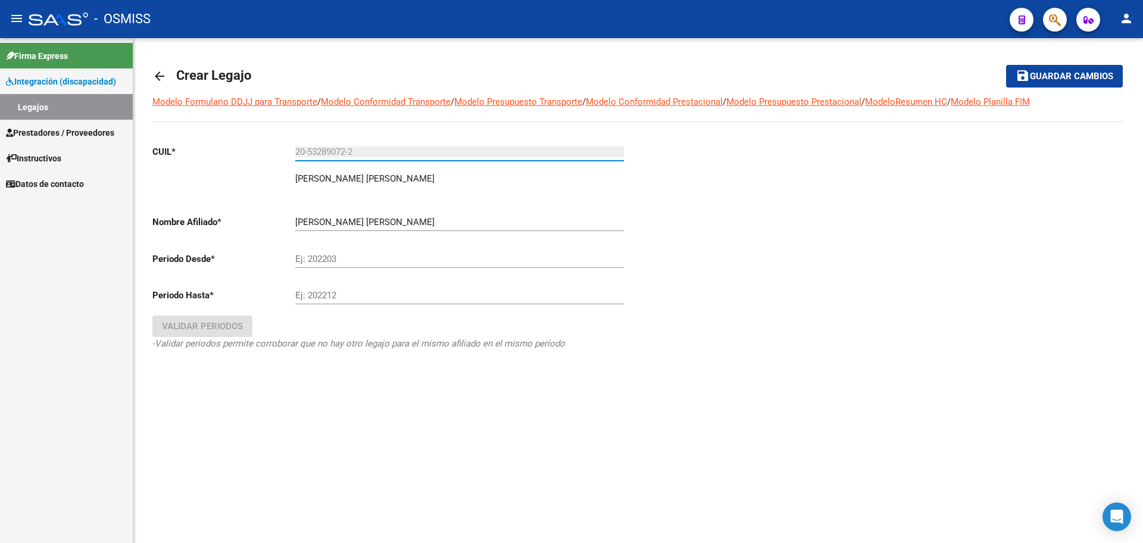
type input "20-53289072-2"
click at [324, 262] on input "Ej: 202203" at bounding box center [459, 259] width 329 height 11
type input "202501"
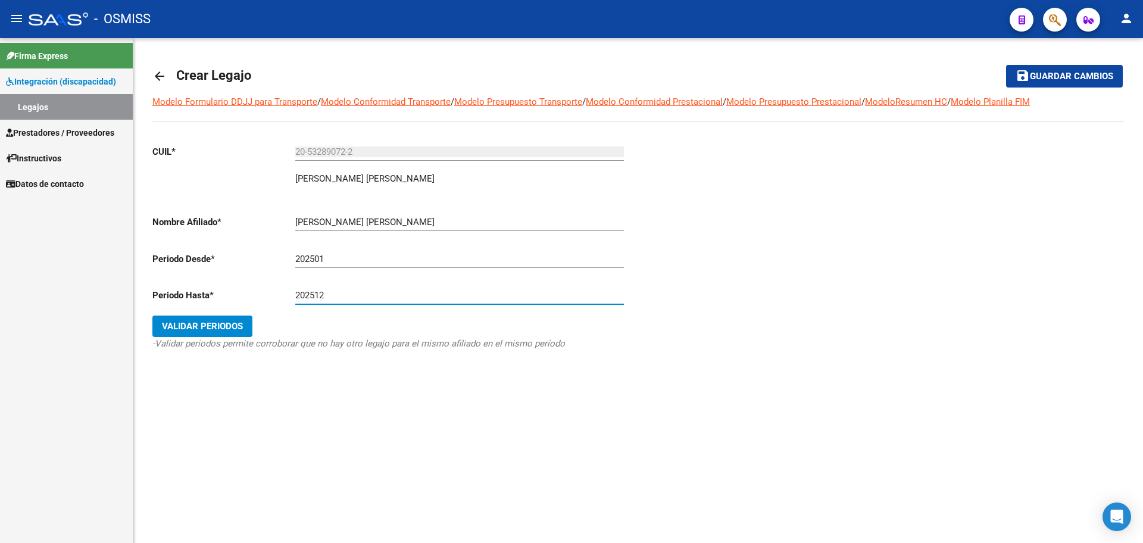
type input "202512"
click at [240, 321] on span "Validar Periodos" at bounding box center [202, 326] width 81 height 11
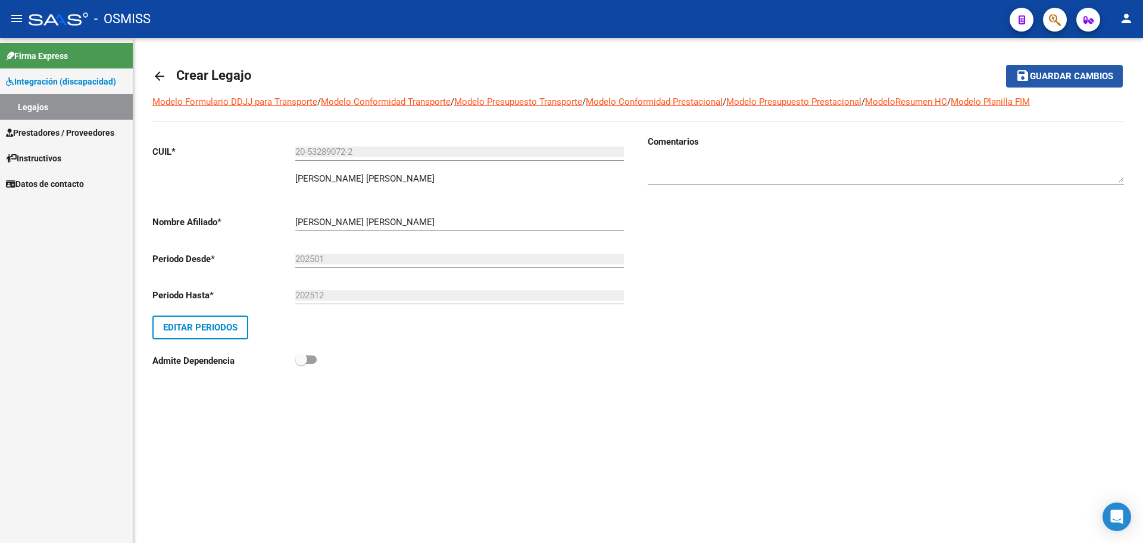
click at [1030, 78] on span "Guardar cambios" at bounding box center [1071, 76] width 83 height 11
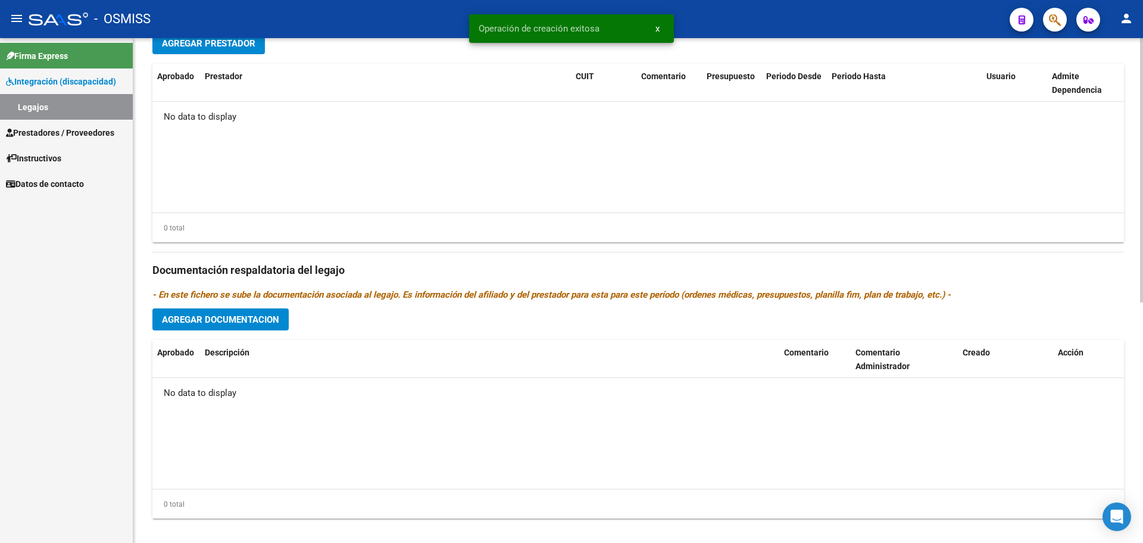
scroll to position [458, 0]
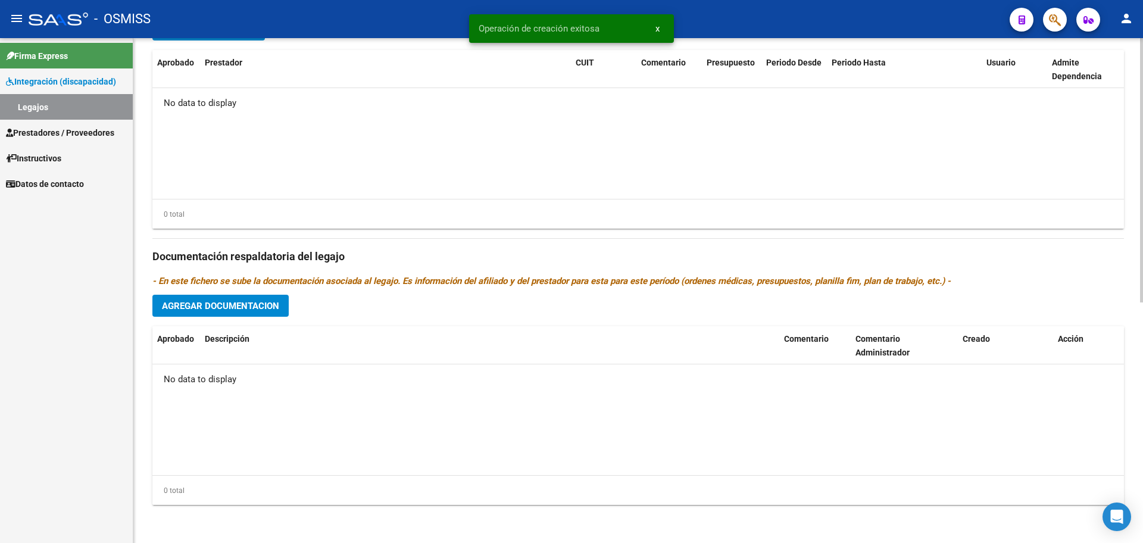
click at [217, 310] on span "Agregar Documentacion" at bounding box center [220, 306] width 117 height 11
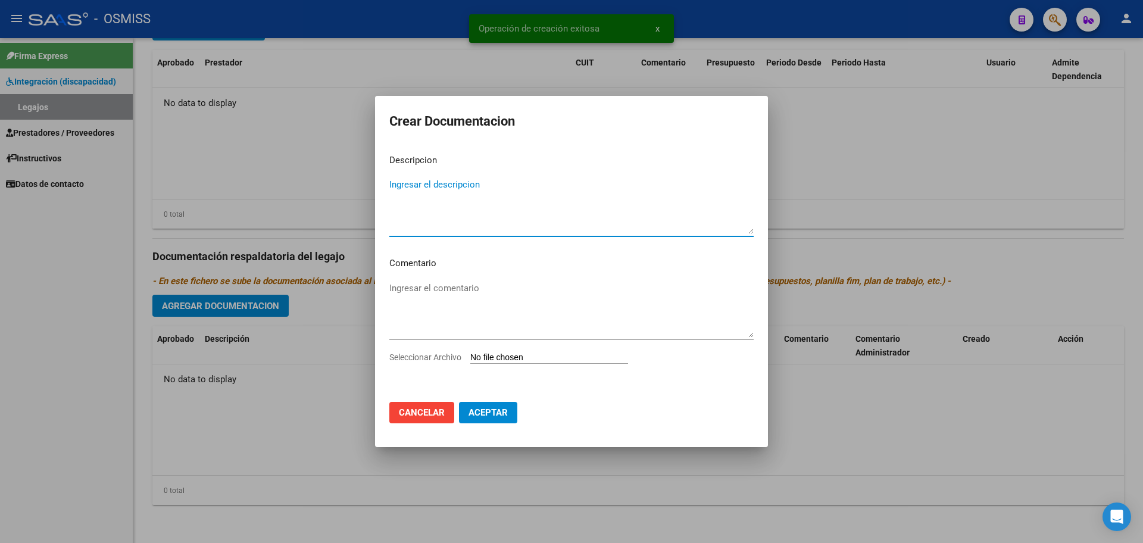
click at [509, 354] on input "Seleccionar Archivo" at bounding box center [549, 357] width 158 height 11
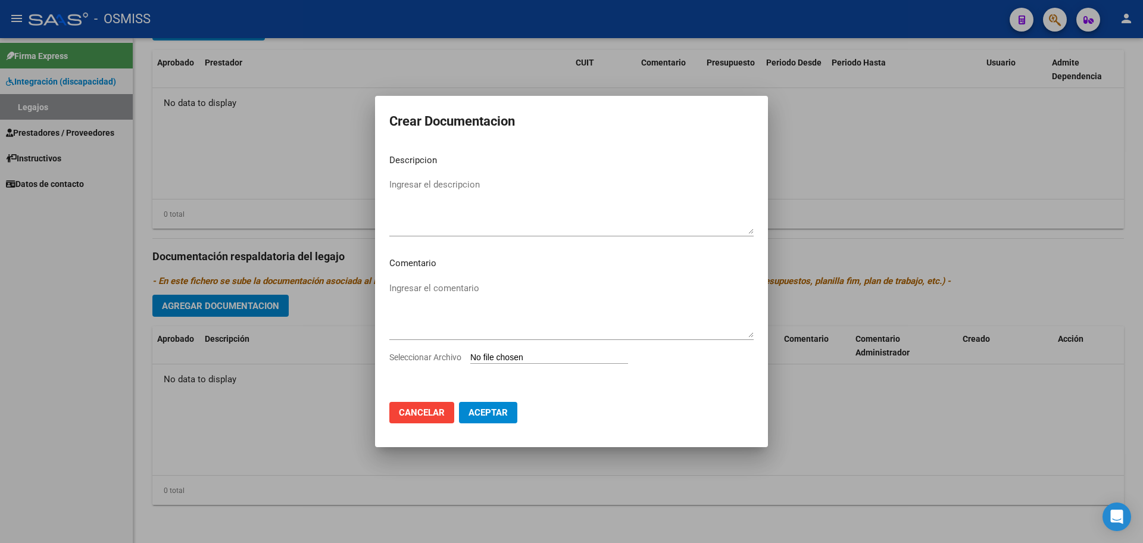
type input "C:\fakepath\CABRERA ACUÑA EZEQUIEL ALEXANDER1.pdf"
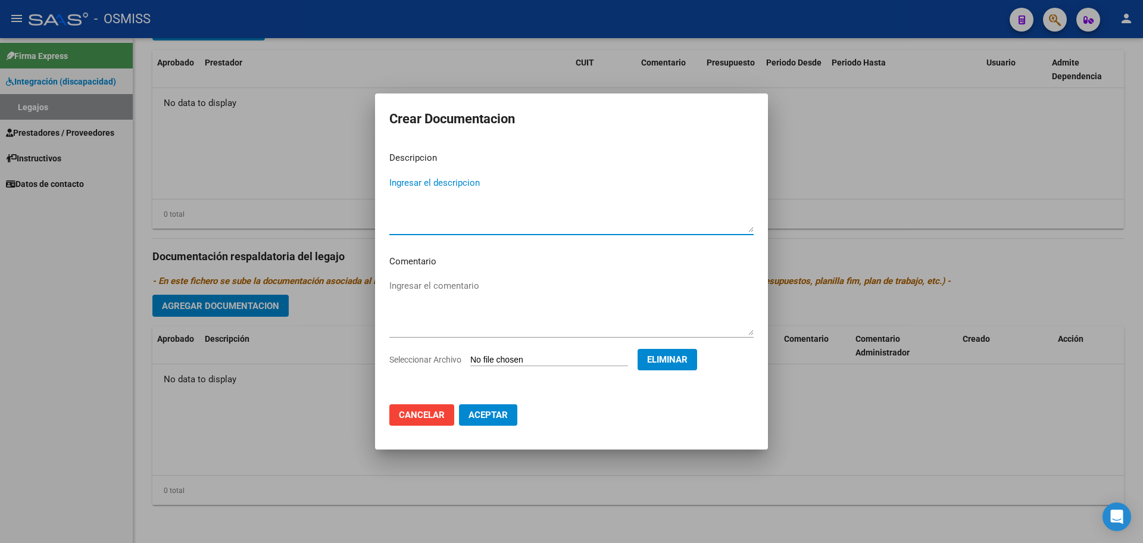
click at [404, 179] on textarea "Ingresar el descripcion" at bounding box center [571, 204] width 364 height 56
type textarea "MIS"
click at [515, 418] on button "Aceptar" at bounding box center [488, 414] width 58 height 21
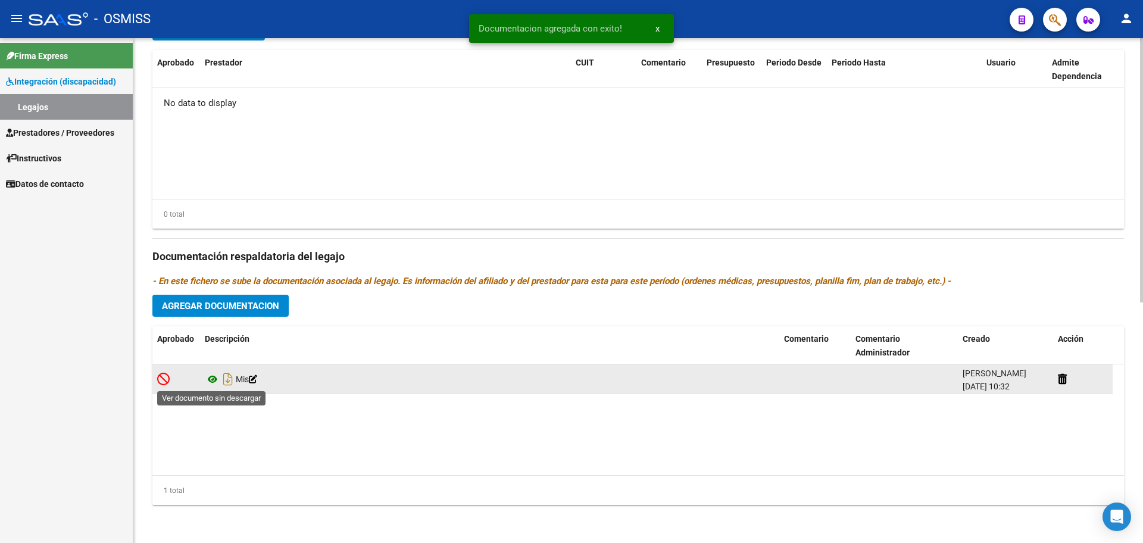
click at [217, 376] on icon at bounding box center [212, 379] width 15 height 14
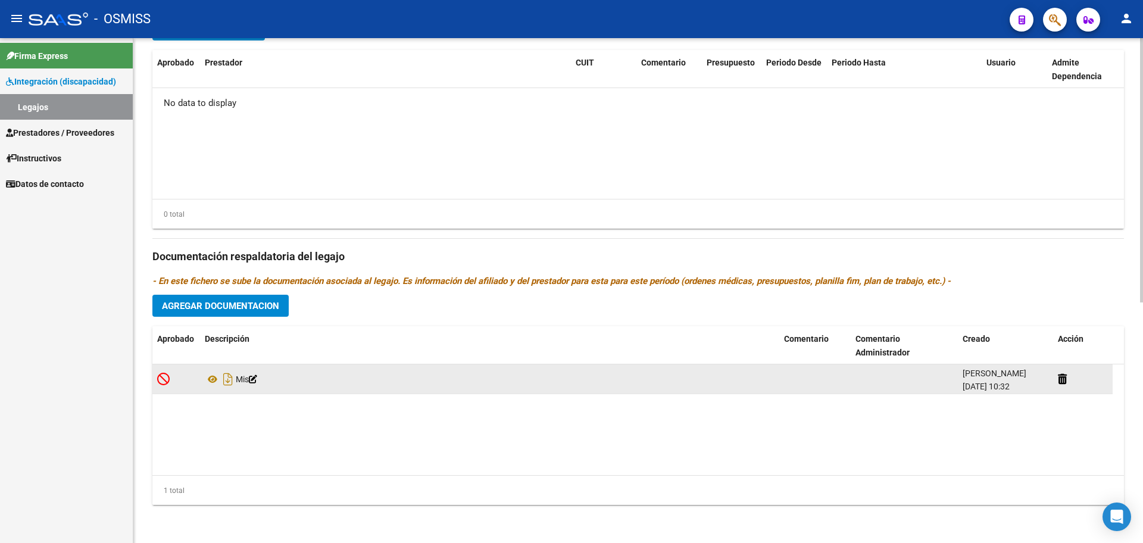
click at [257, 379] on icon at bounding box center [253, 379] width 8 height 8
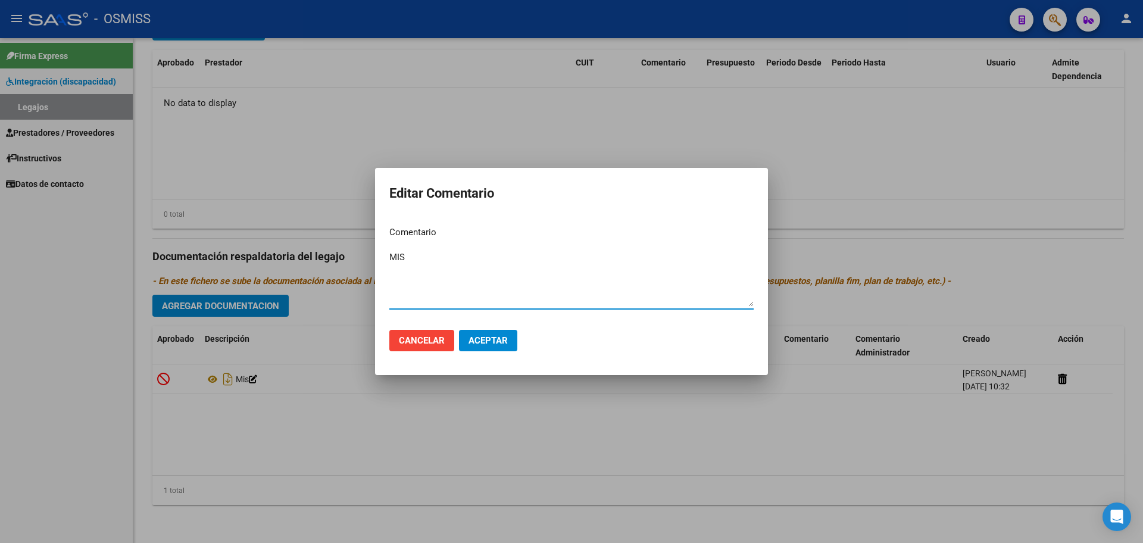
drag, startPoint x: 452, startPoint y: 260, endPoint x: 320, endPoint y: 279, distance: 134.1
click at [320, 279] on div "Editar Comentario Comentario MIS Ingresar el comentario Cancelar Aceptar" at bounding box center [571, 271] width 1143 height 543
type textarea "INFORME EID"
click at [474, 342] on span "Aceptar" at bounding box center [487, 340] width 39 height 11
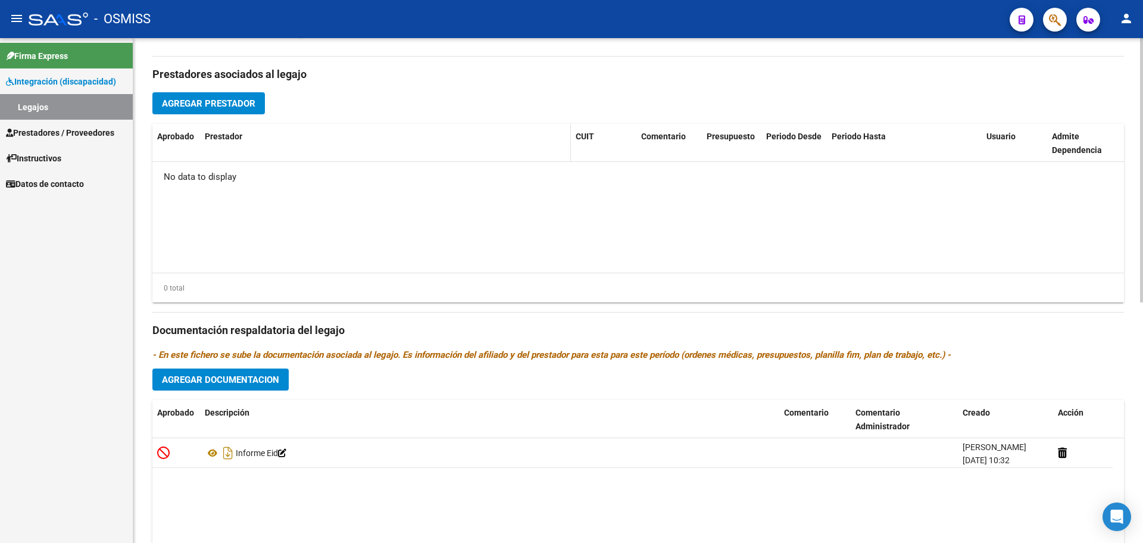
scroll to position [384, 0]
click at [251, 386] on button "Agregar Documentacion" at bounding box center [220, 380] width 136 height 22
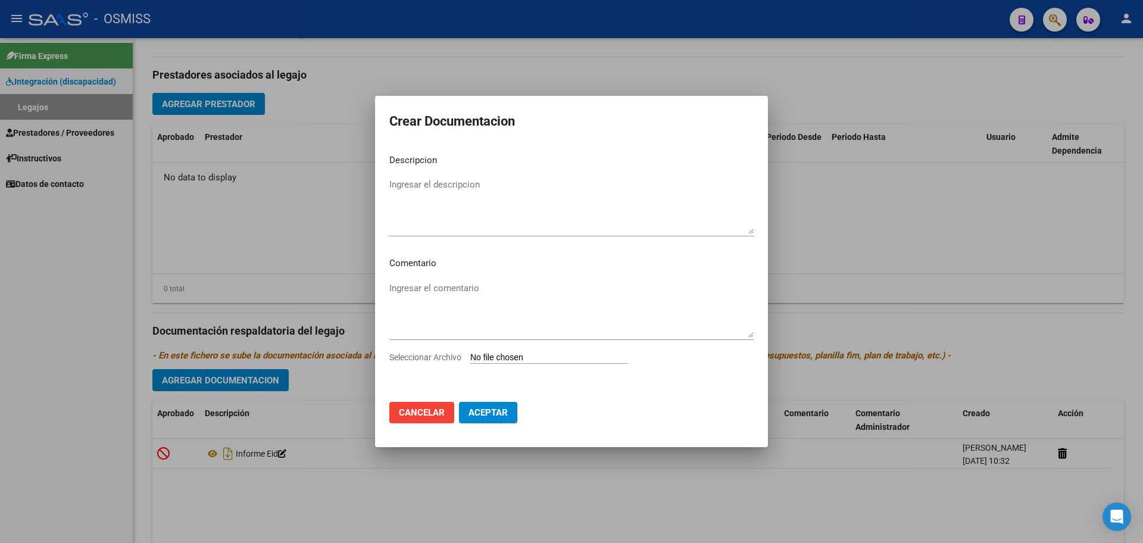
click at [517, 362] on input "Seleccionar Archivo" at bounding box center [549, 357] width 158 height 11
type input "C:\fakepath\.CABRERA ACUÑA EZEQUIEL-MIS.pdf"
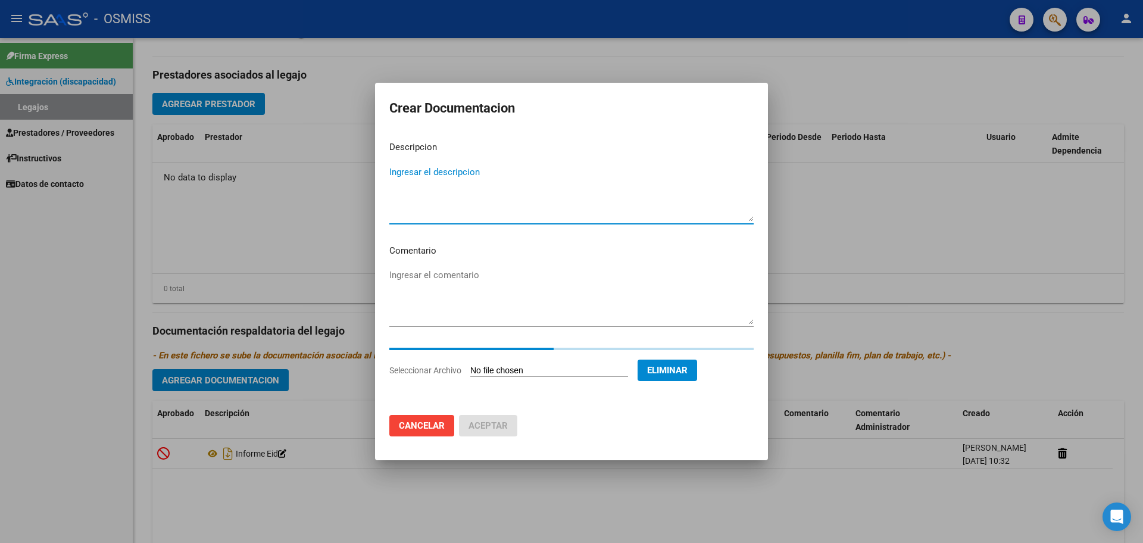
click at [431, 180] on textarea "Ingresar el descripcion" at bounding box center [571, 193] width 364 height 56
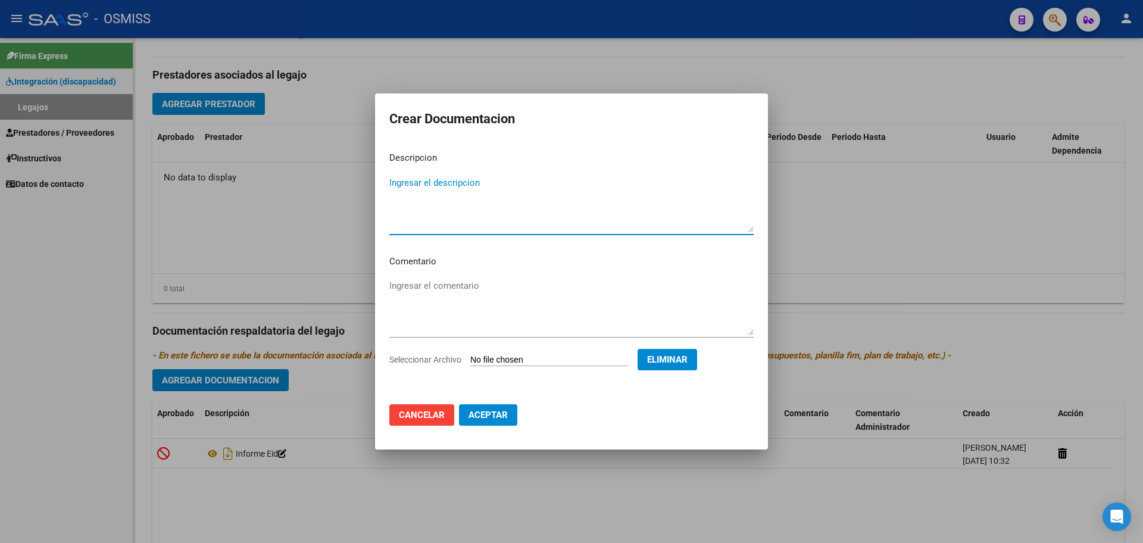
click at [431, 170] on mat-dialog-content "Descripcion Ingresar el descripcion Comentario Ingresar el comentario Seleccion…" at bounding box center [571, 268] width 393 height 252
click at [463, 171] on mat-dialog-content "Descripcion Ingresar el descripcion Comentario Ingresar el comentario Seleccion…" at bounding box center [571, 268] width 393 height 252
click at [435, 183] on textarea "Ingresar el descripcion" at bounding box center [571, 204] width 364 height 56
type textarea "MIS"
click at [486, 415] on span "Aceptar" at bounding box center [487, 415] width 39 height 11
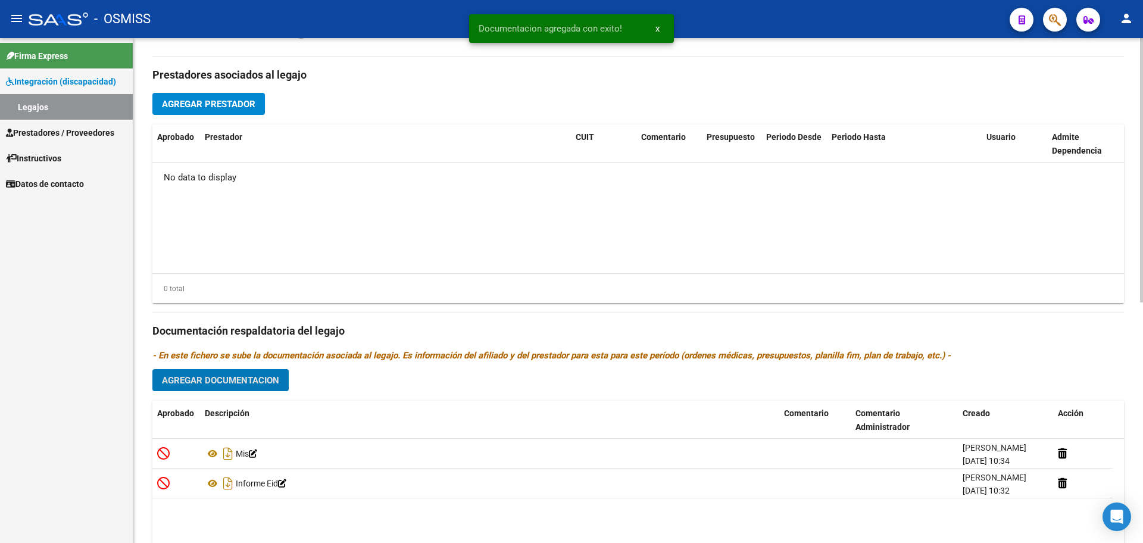
click at [211, 102] on span "Agregar Prestador" at bounding box center [208, 104] width 93 height 11
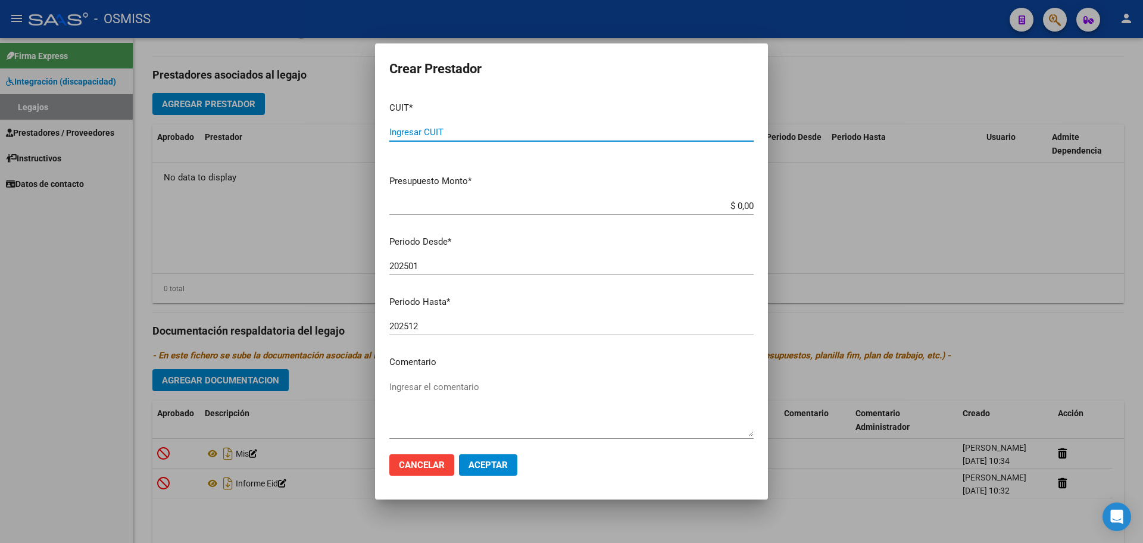
paste input "30-71496918-4"
type input "30-71496918-4"
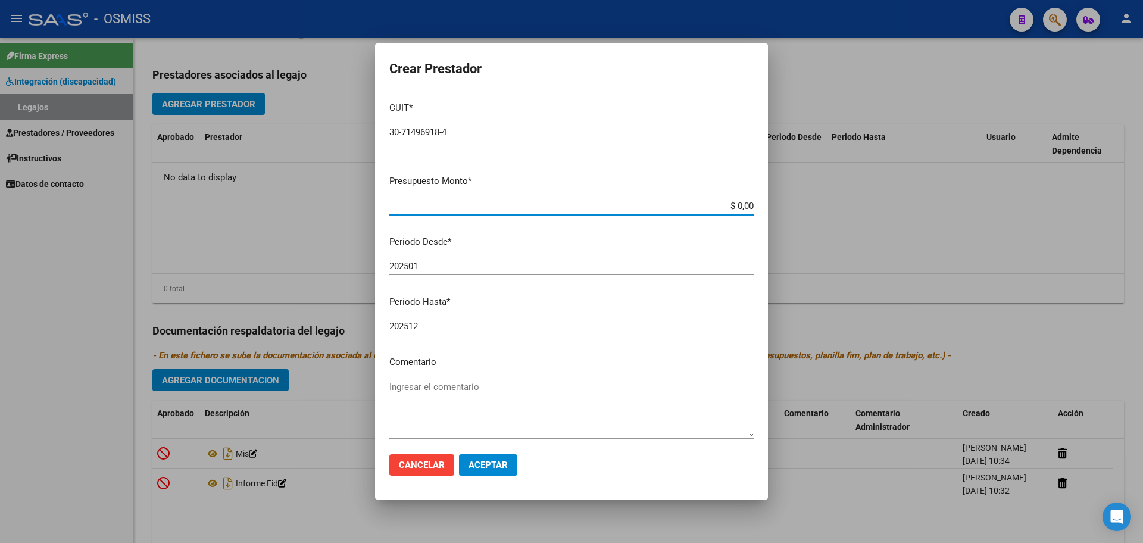
type input "$ 0,01"
type input "202508"
click at [499, 465] on span "Aceptar" at bounding box center [487, 465] width 39 height 11
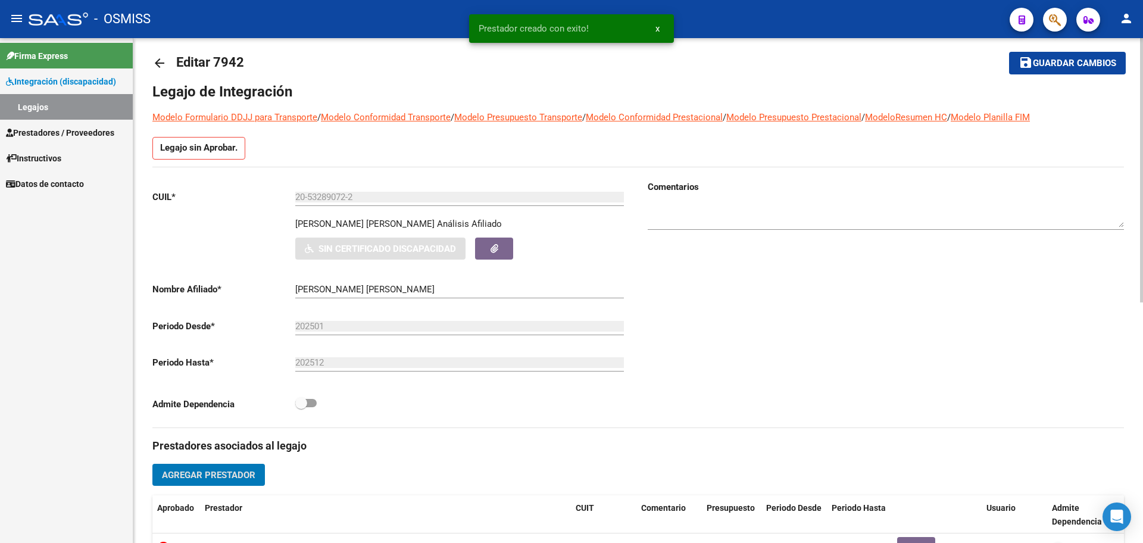
scroll to position [12, 0]
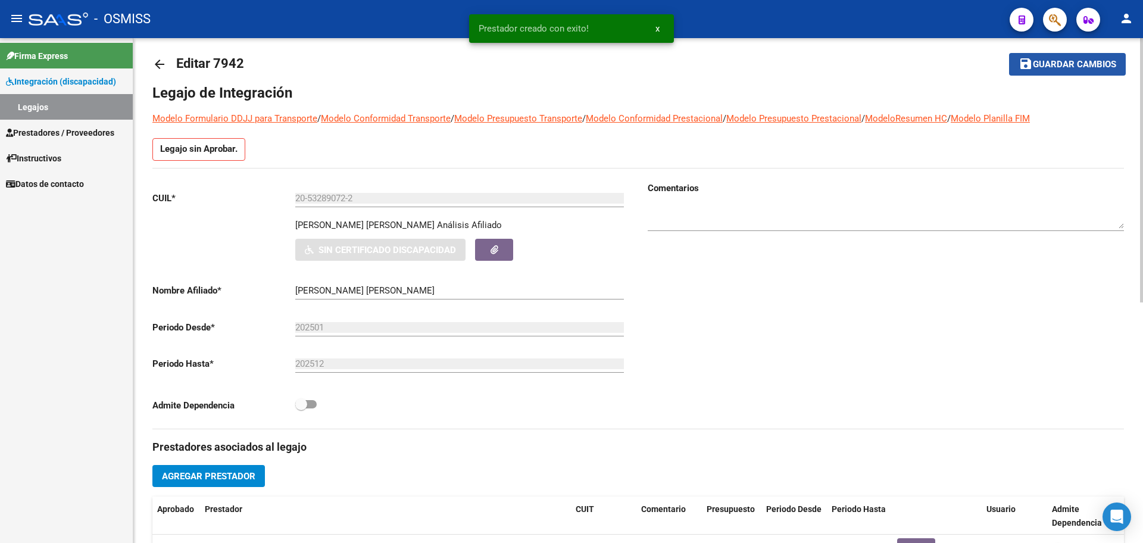
click at [1082, 54] on button "save Guardar cambios" at bounding box center [1067, 64] width 117 height 22
click at [160, 62] on mat-icon "arrow_back" at bounding box center [159, 64] width 14 height 14
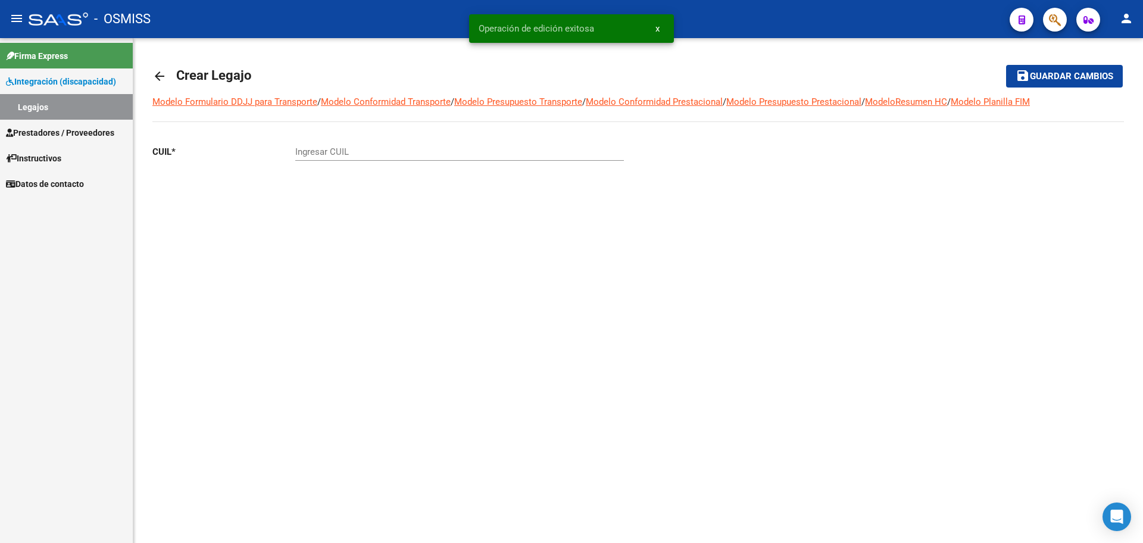
click at [154, 73] on mat-icon "arrow_back" at bounding box center [159, 76] width 14 height 14
